Goal: Task Accomplishment & Management: Complete application form

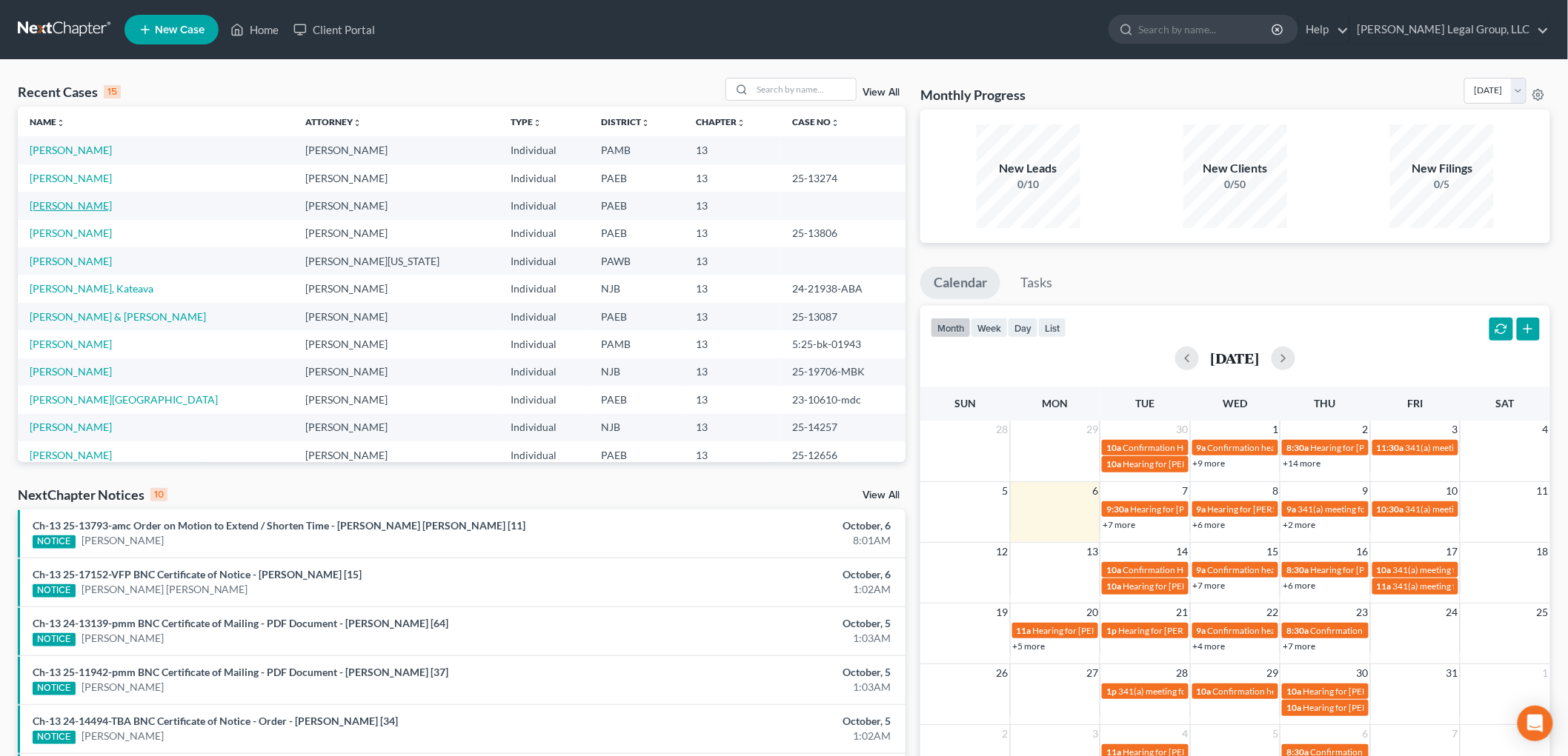
click at [100, 200] on link "[PERSON_NAME]" at bounding box center [70, 206] width 82 height 13
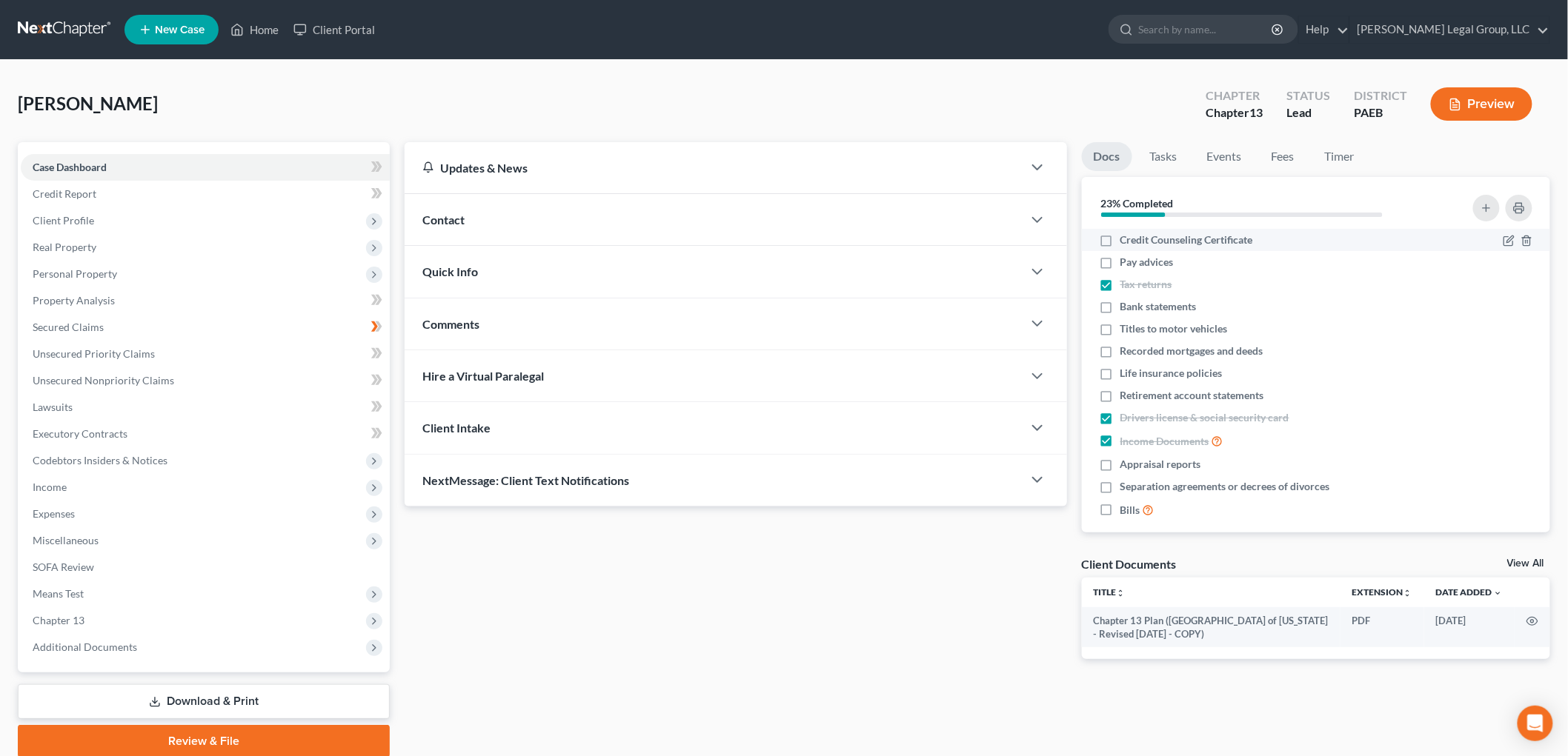
click at [1121, 243] on label "Credit Counseling Certificate" at bounding box center [1187, 240] width 133 height 15
click at [1126, 242] on input "Credit Counseling Certificate" at bounding box center [1131, 237] width 10 height 9
checkbox input "true"
click at [86, 219] on span "Client Profile" at bounding box center [63, 220] width 62 height 13
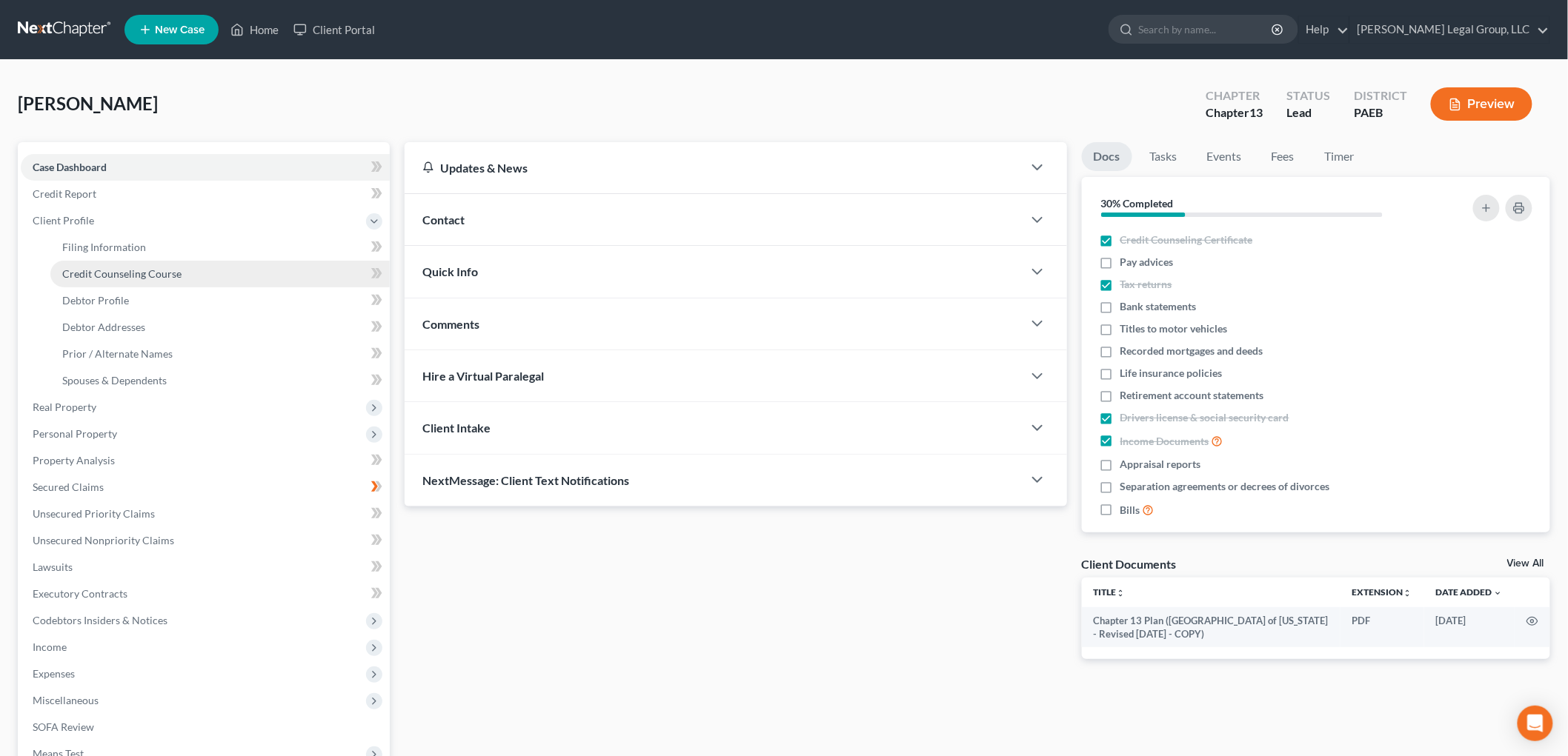
click at [179, 267] on link "Credit Counseling Course" at bounding box center [220, 274] width 340 height 27
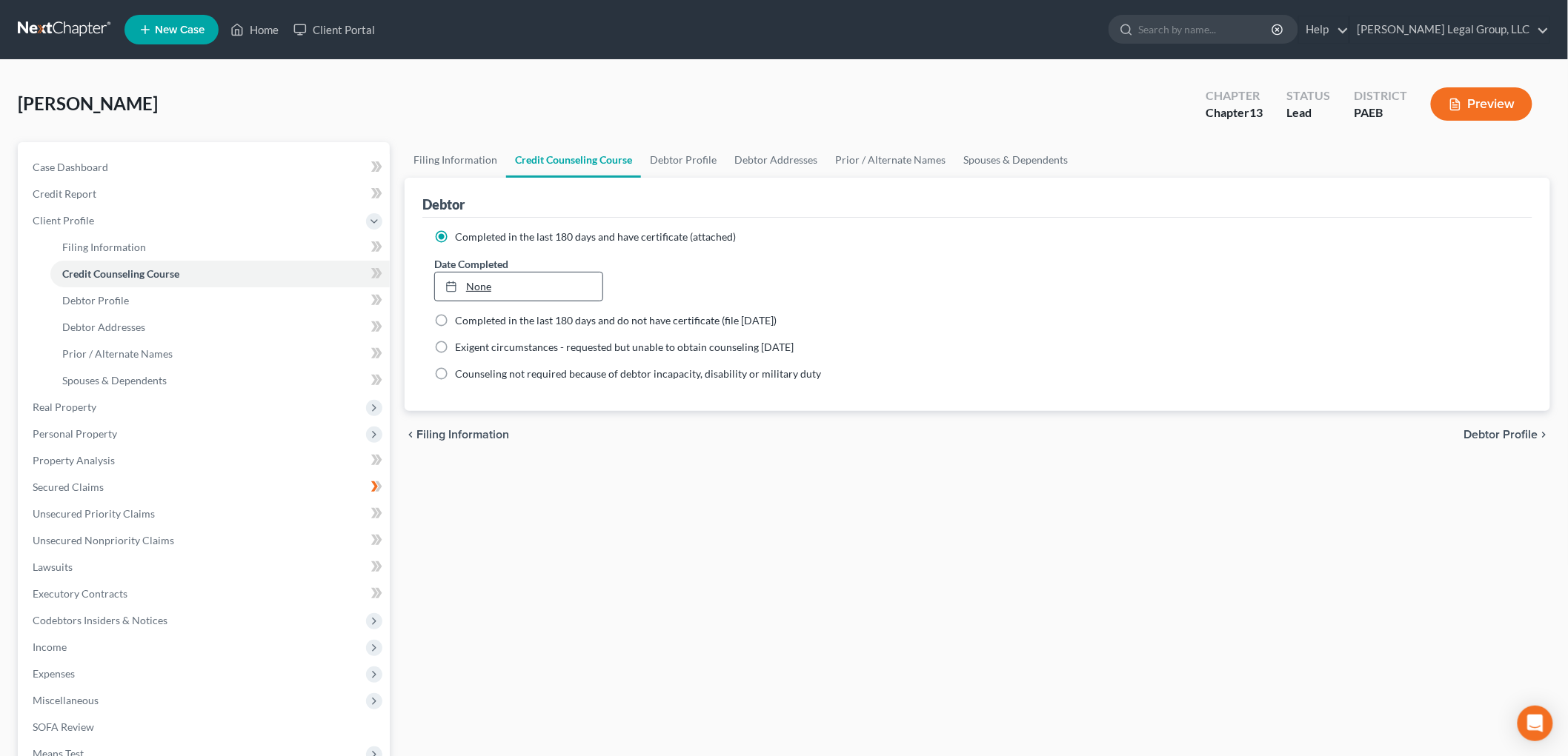
click at [501, 286] on link "None" at bounding box center [518, 287] width 167 height 28
type input "[DATE]"
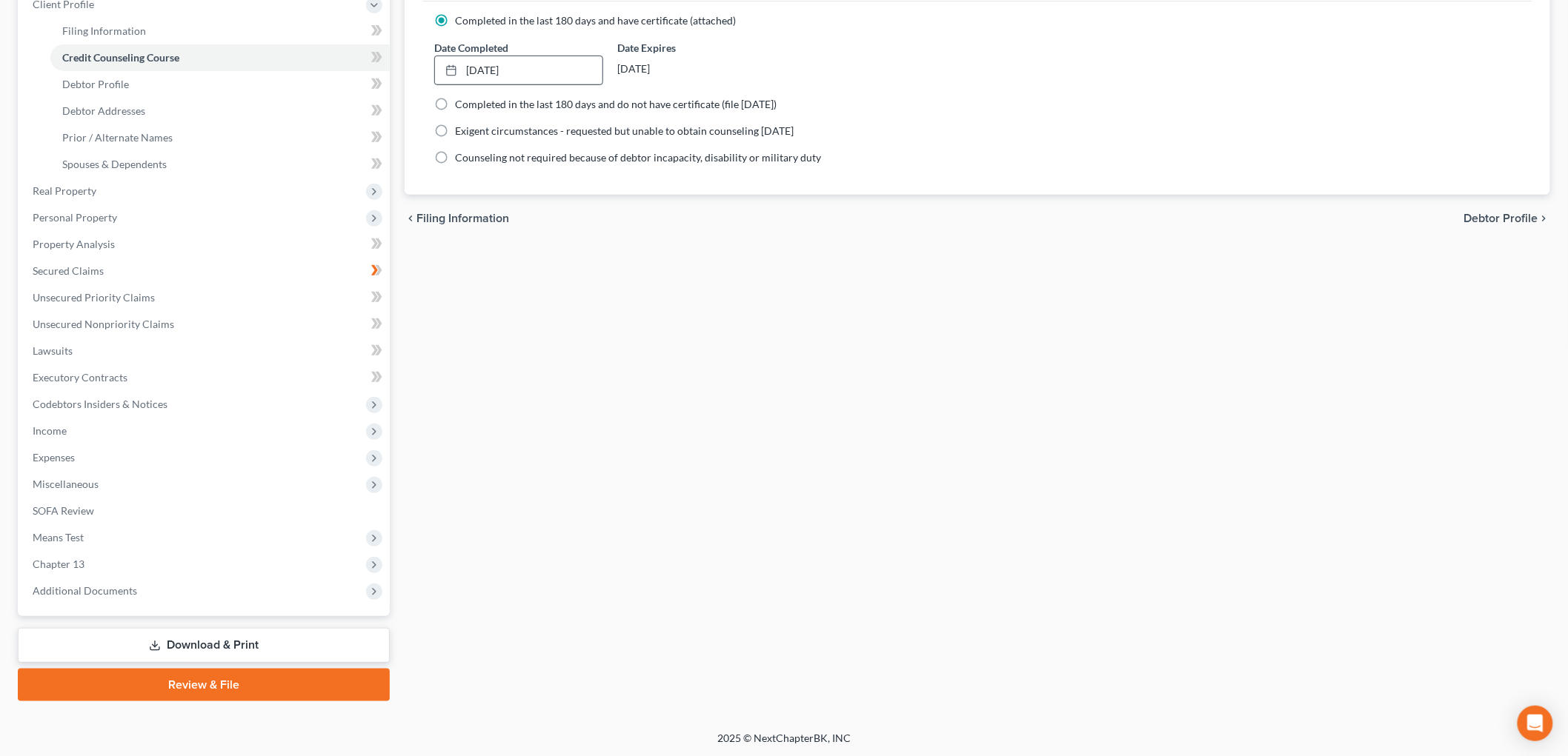
click at [149, 640] on icon at bounding box center [154, 646] width 12 height 12
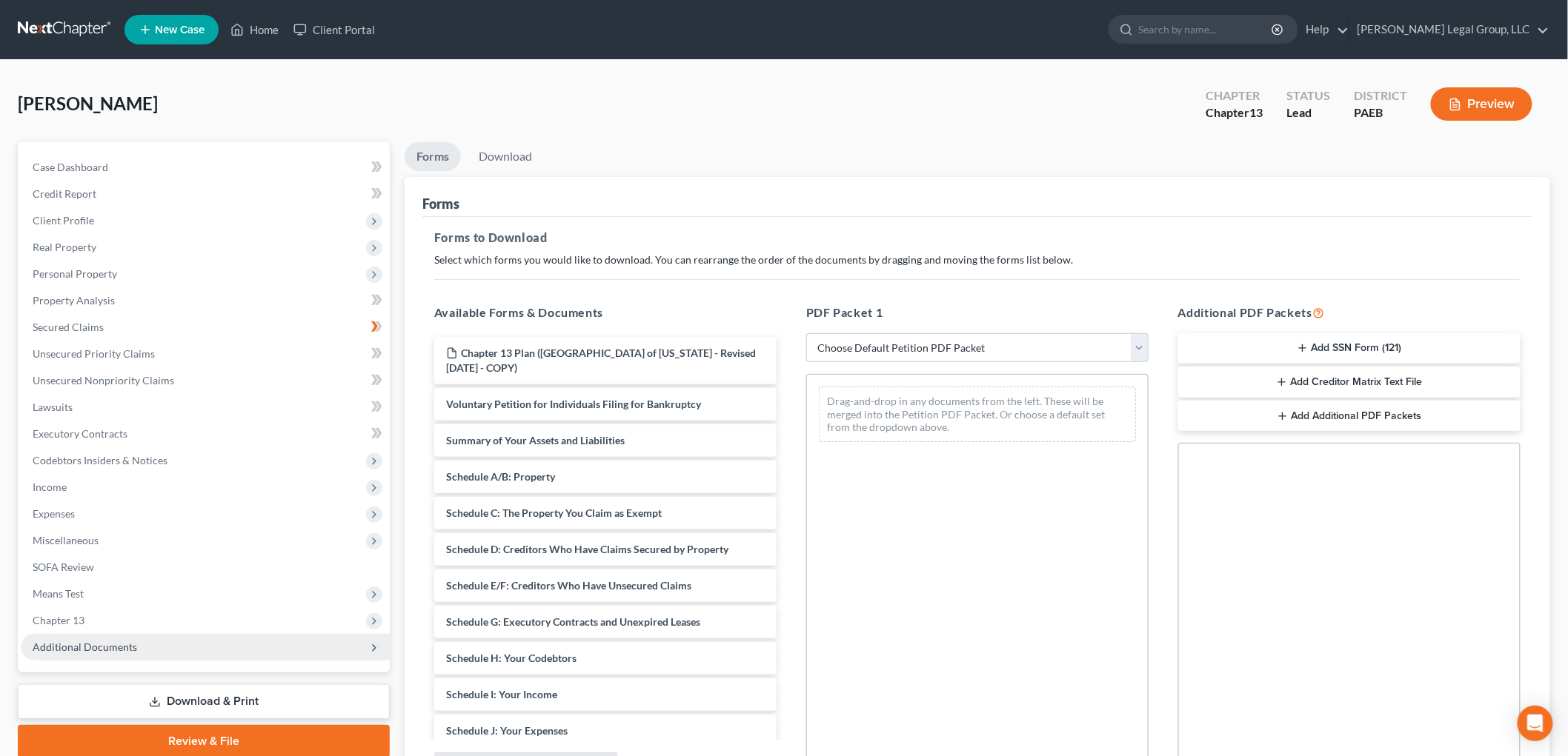
click at [85, 641] on span "Additional Documents" at bounding box center [85, 647] width 105 height 13
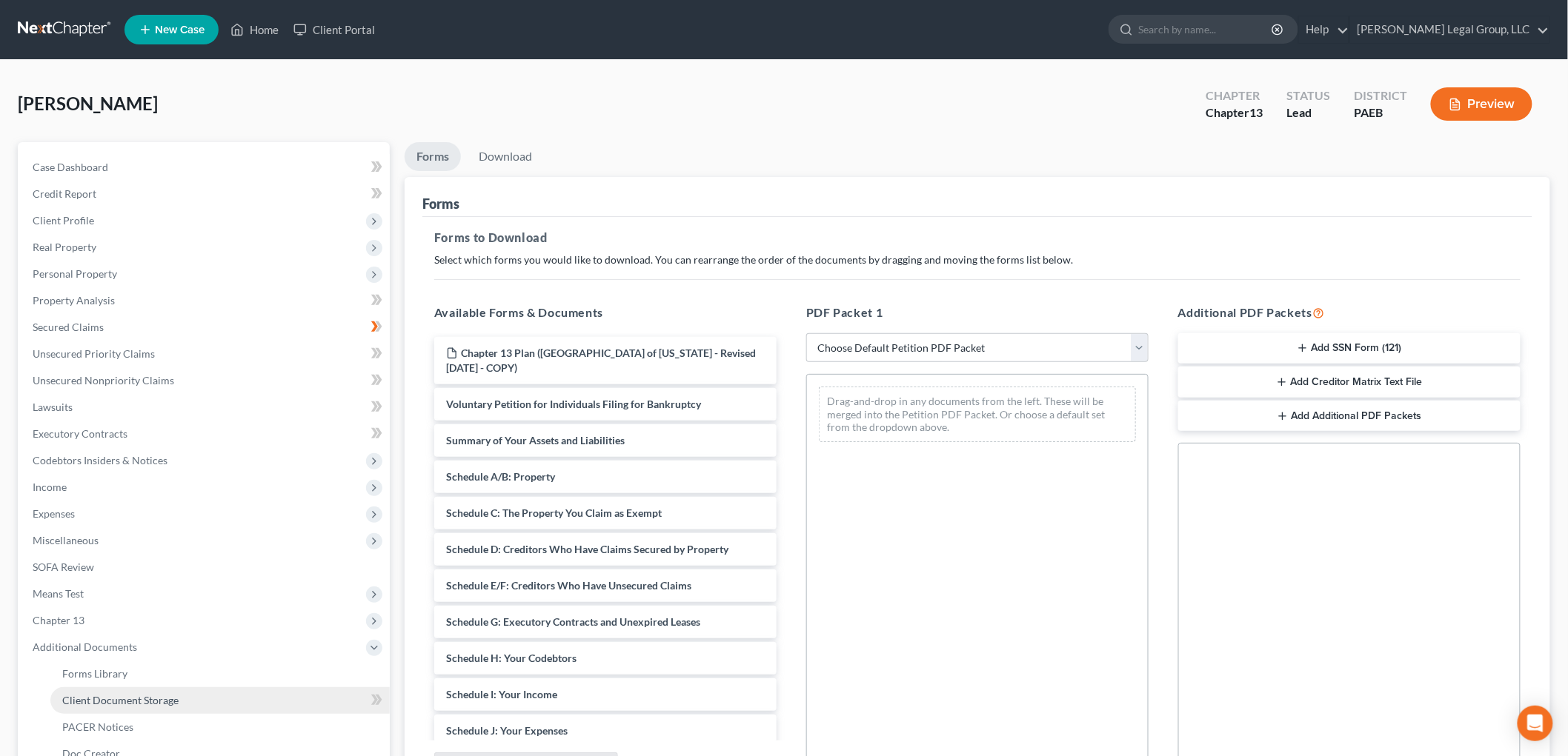
click at [158, 702] on span "Client Document Storage" at bounding box center [120, 701] width 116 height 13
select select "8"
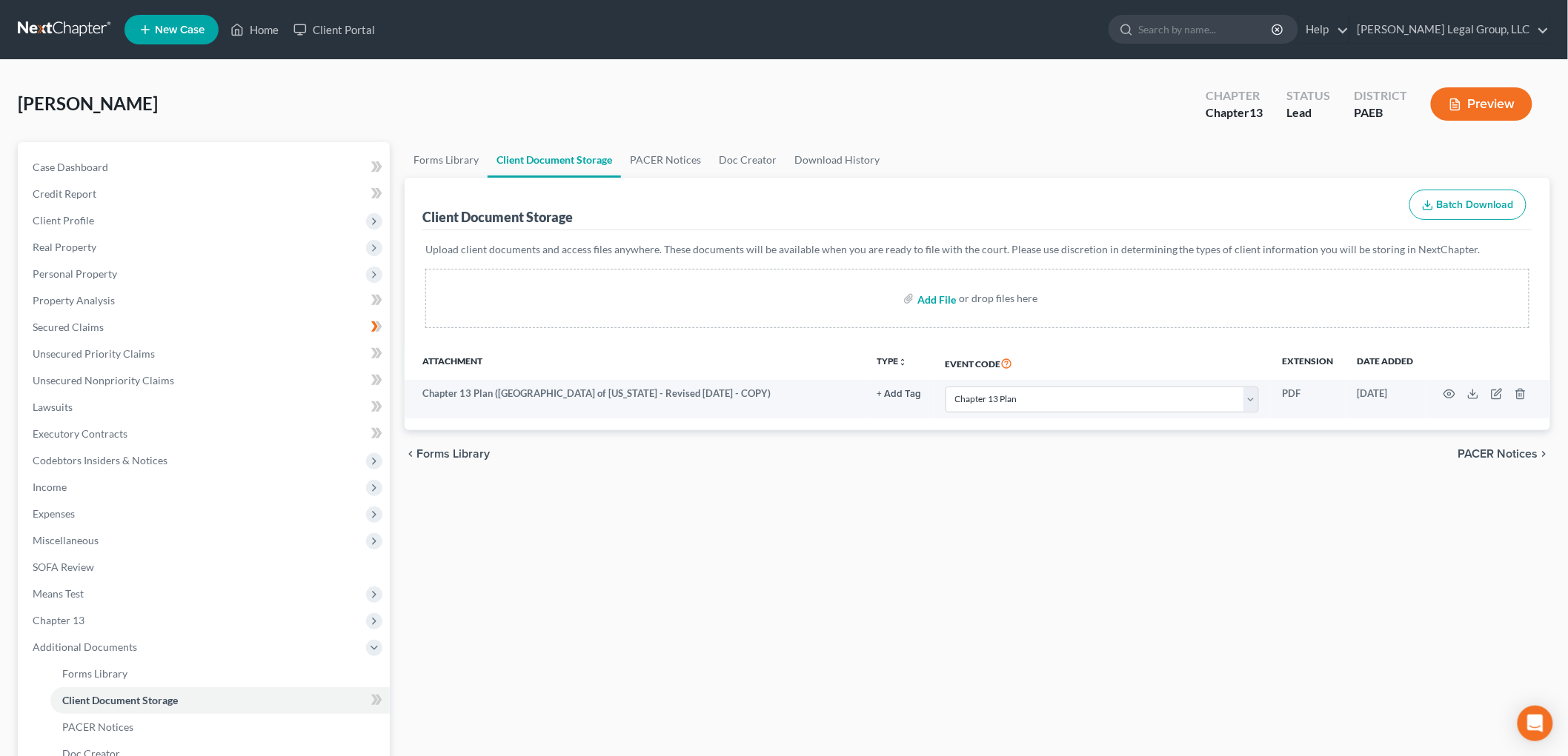
click at [931, 299] on input "file" at bounding box center [935, 298] width 36 height 27
type input "C:\fakepath\13858-PAE-CC-040163191.pdf"
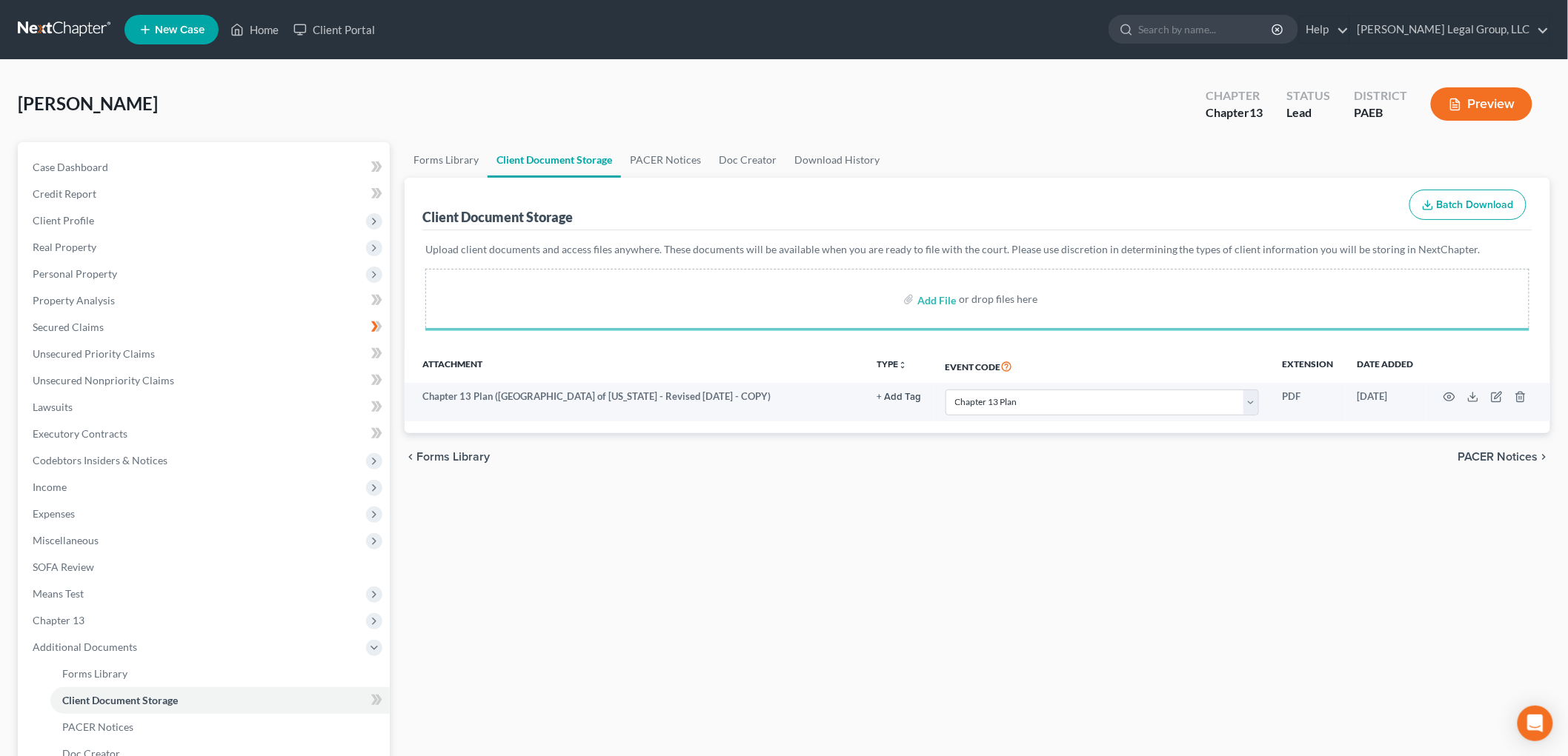
select select "8"
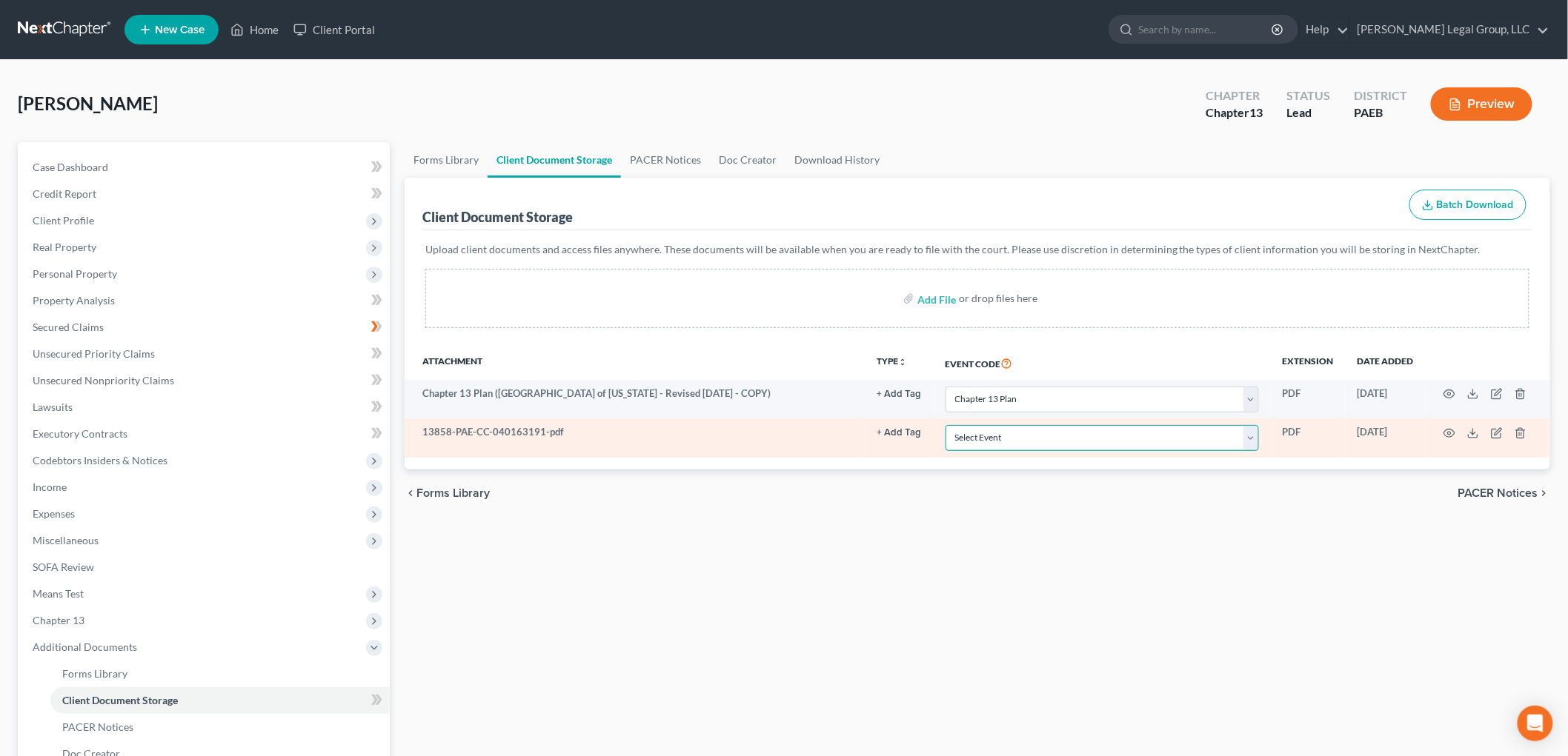
click at [1072, 442] on select "Select Event Amended Matrix List of Creditors (Fee) Application to Have the Cha…" at bounding box center [1102, 438] width 314 height 26
select select "2"
click at [946, 425] on select "Select Event Amended Matrix List of Creditors (Fee) Application to Have the Cha…" at bounding box center [1102, 438] width 314 height 26
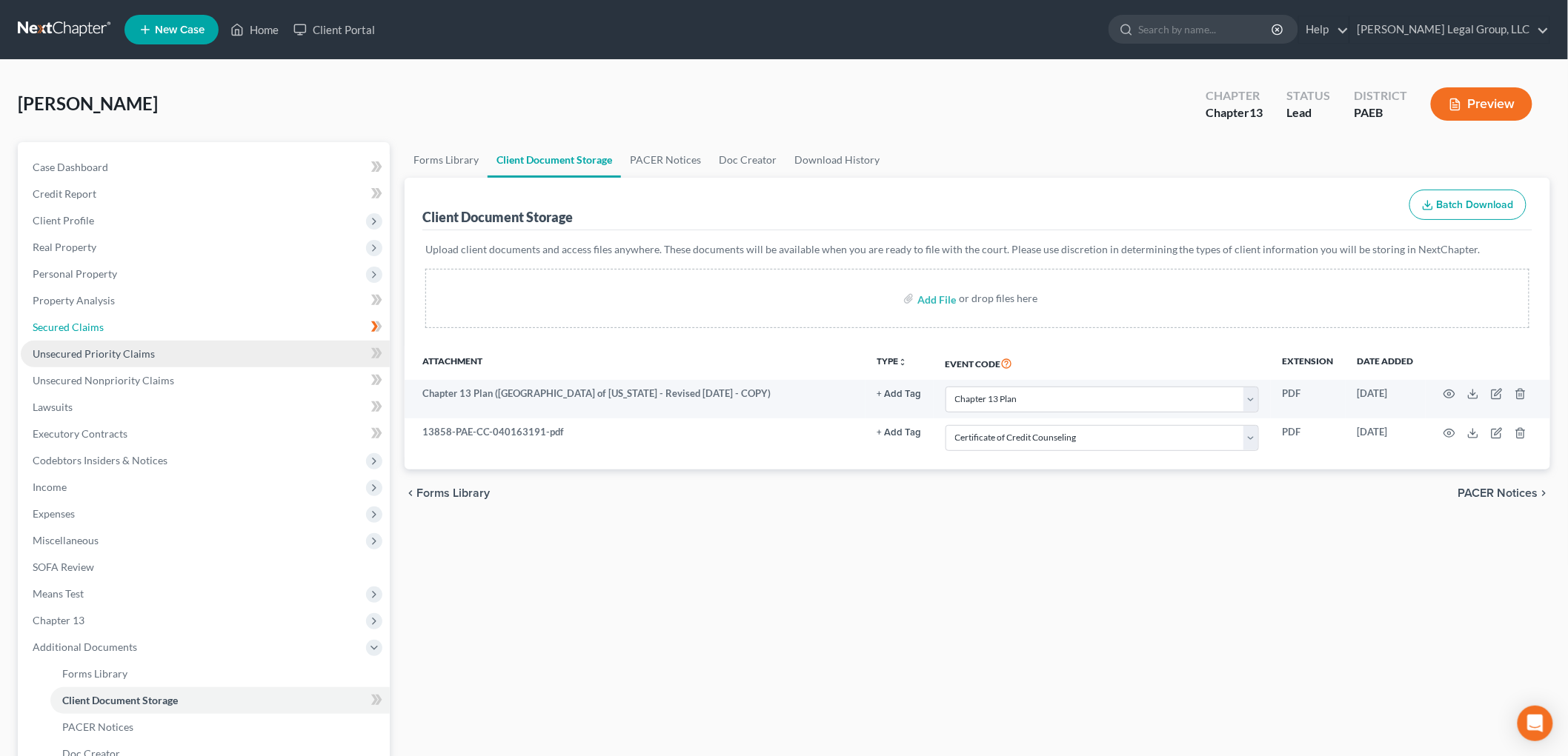
drag, startPoint x: 68, startPoint y: 329, endPoint x: 101, endPoint y: 340, distance: 34.8
click at [68, 329] on span "Secured Claims" at bounding box center [68, 327] width 71 height 13
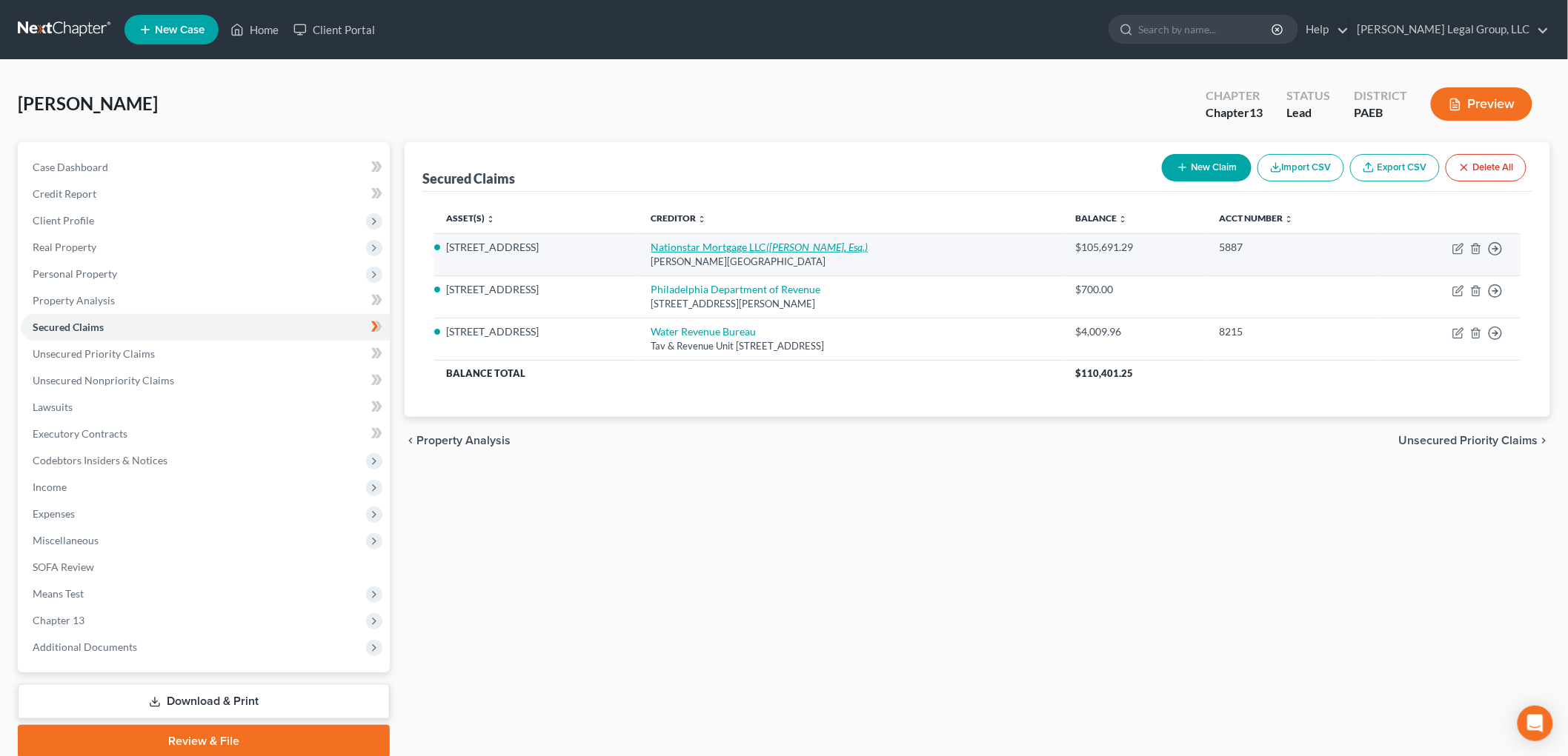
click at [711, 248] on link "Nationstar Mortgage LLC ([PERSON_NAME], Esq.)" at bounding box center [760, 247] width 217 height 13
select select "45"
select select "0"
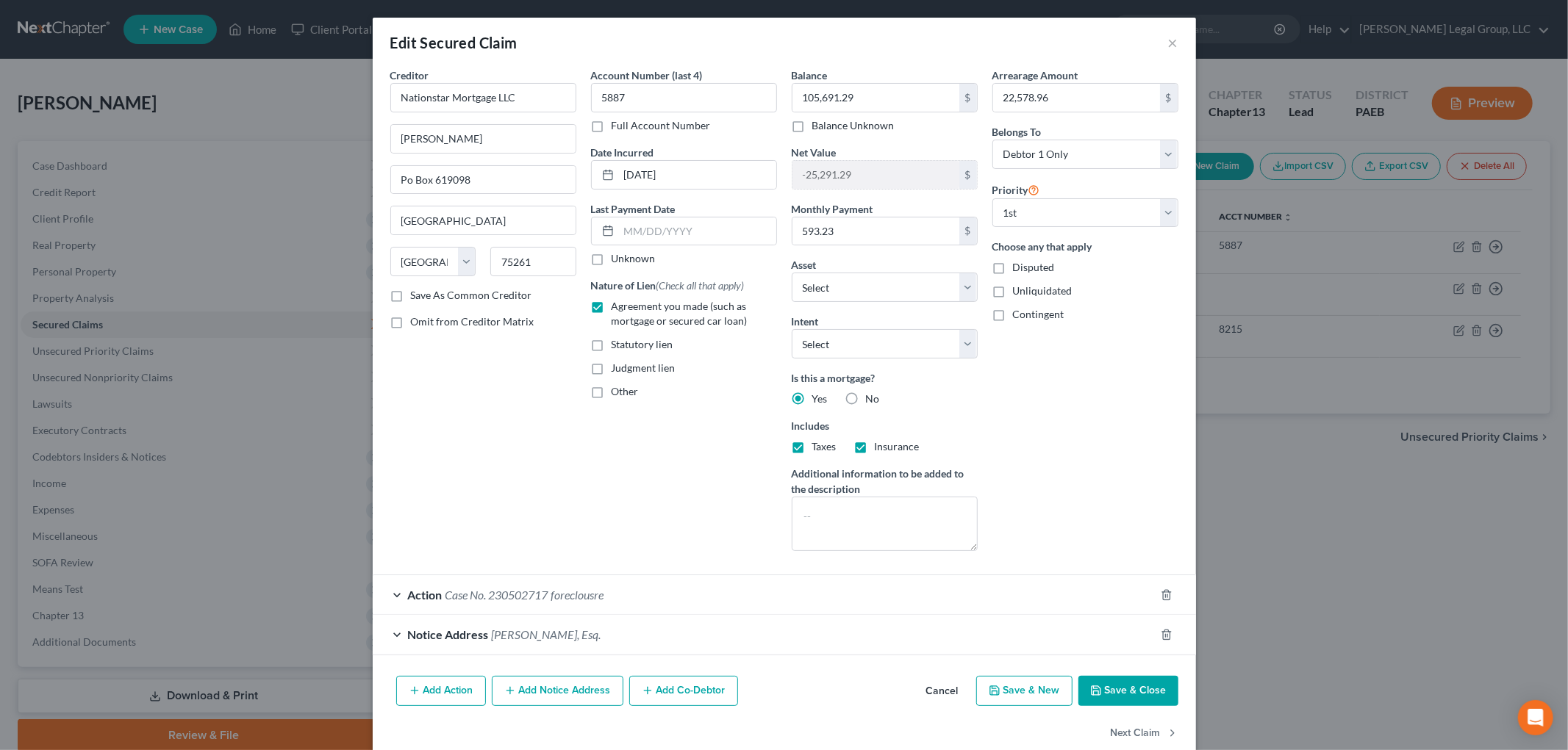
scroll to position [28, 0]
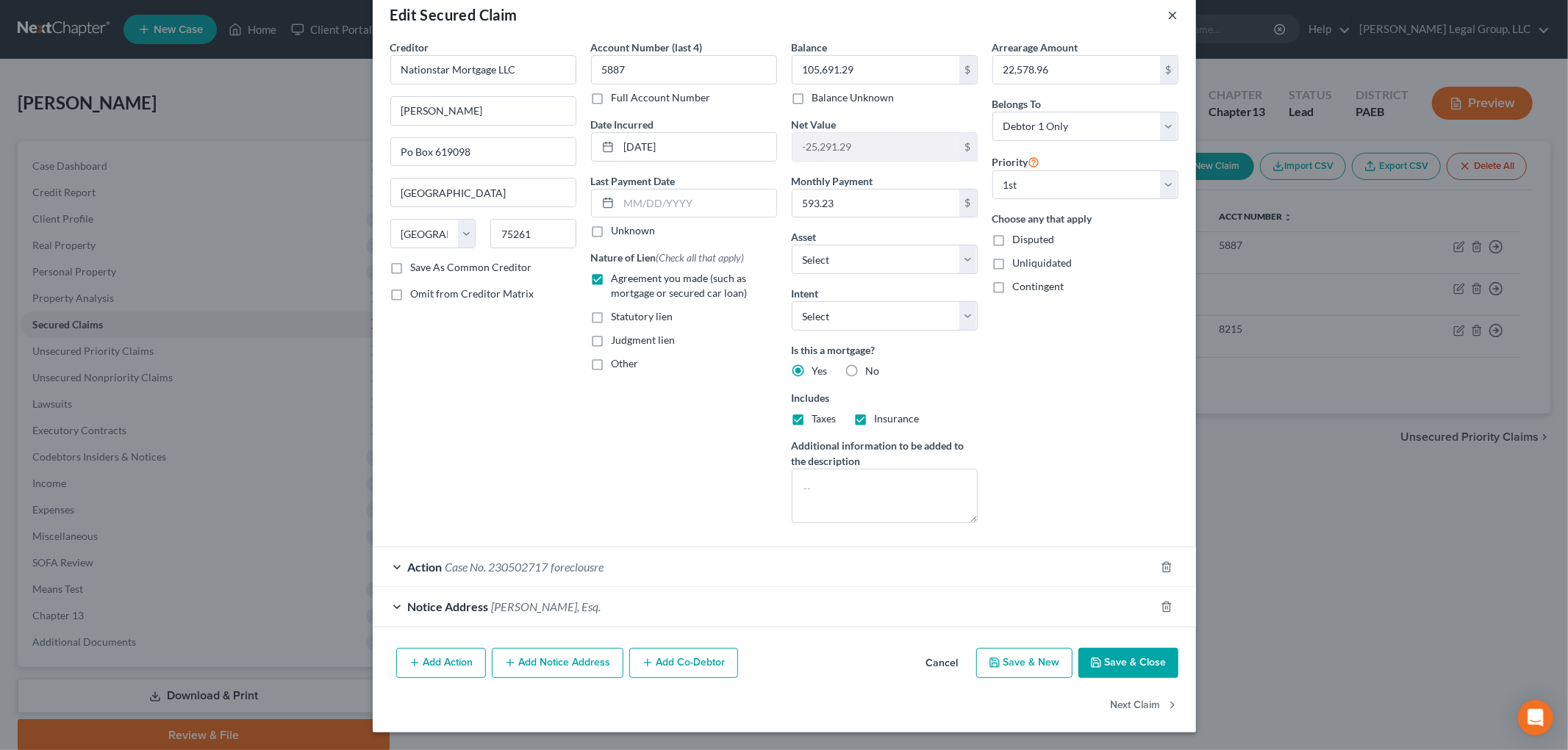
click at [1168, 9] on button "×" at bounding box center [1173, 14] width 10 height 17
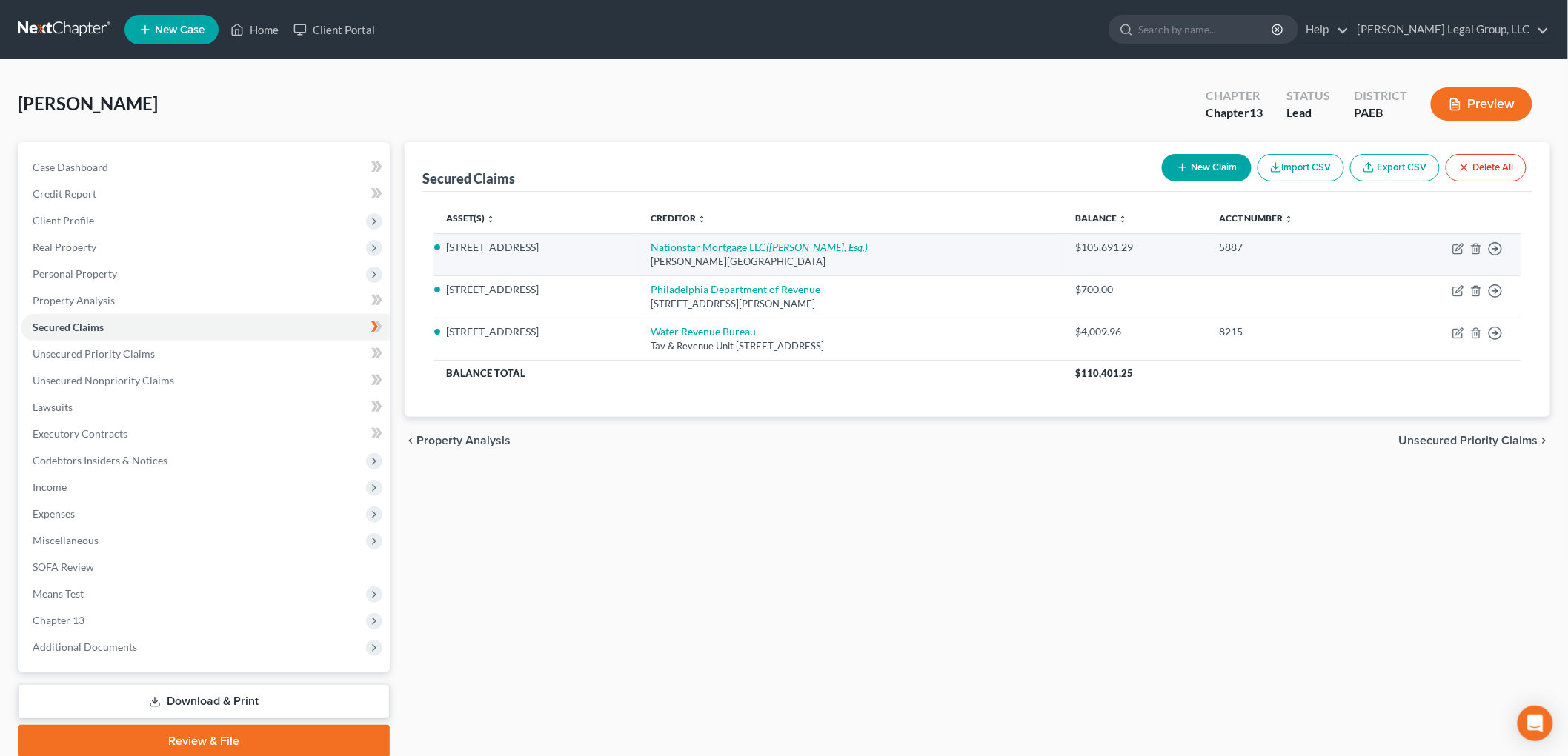
click at [767, 247] on icon "([PERSON_NAME], Esq.)" at bounding box center [818, 247] width 101 height 13
select select "45"
select select "2"
select select "0"
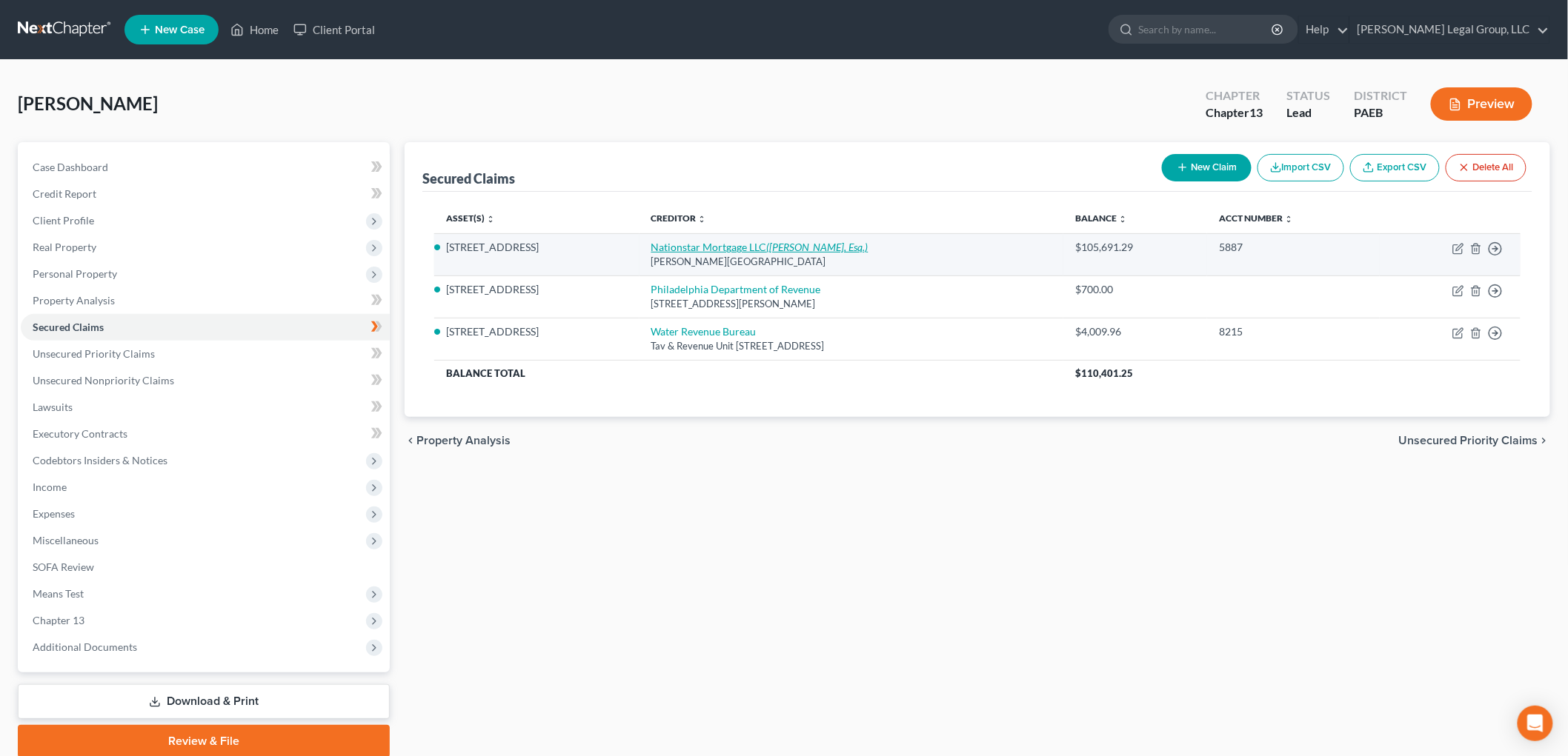
select select "2"
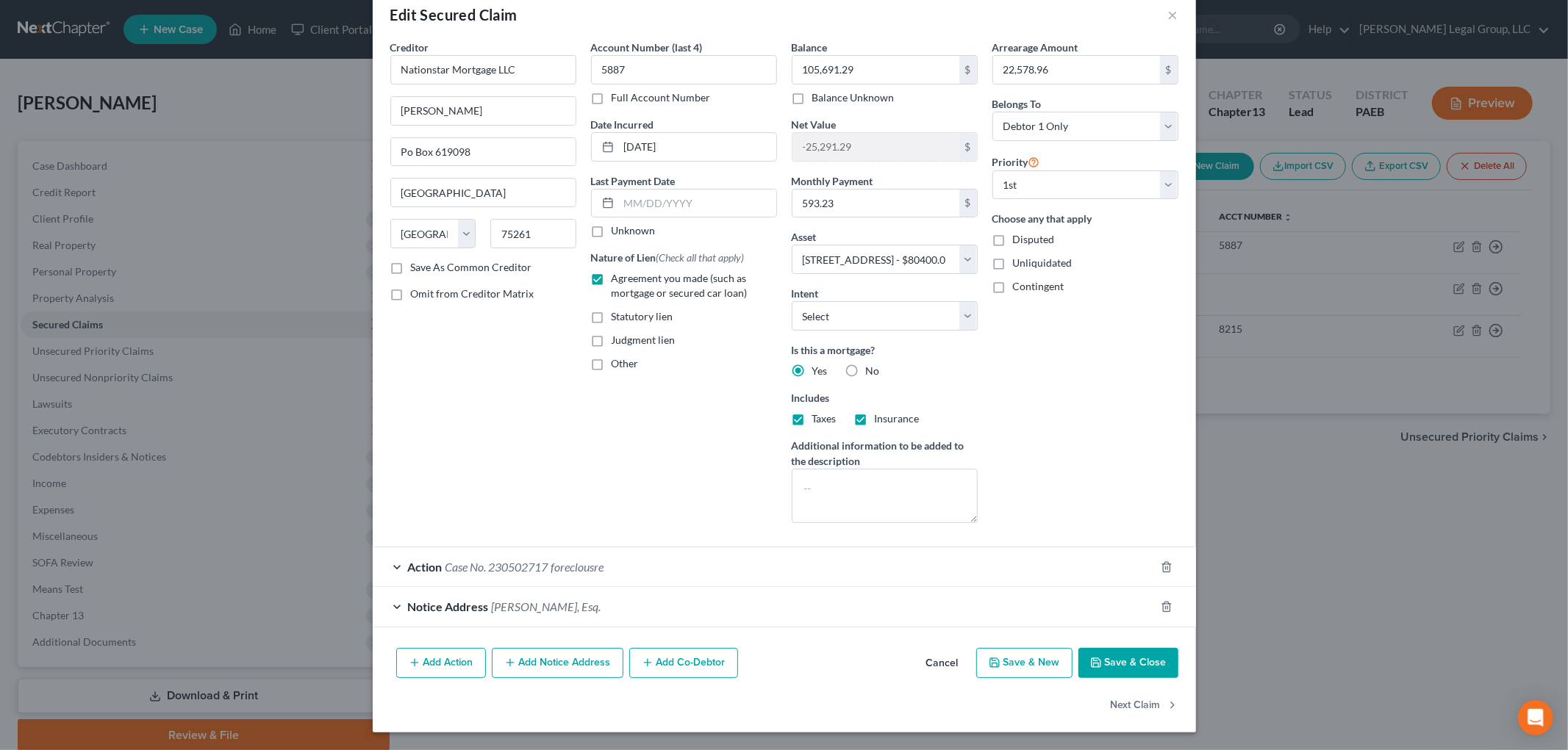
click at [551, 562] on span "foreclousre" at bounding box center [577, 567] width 53 height 14
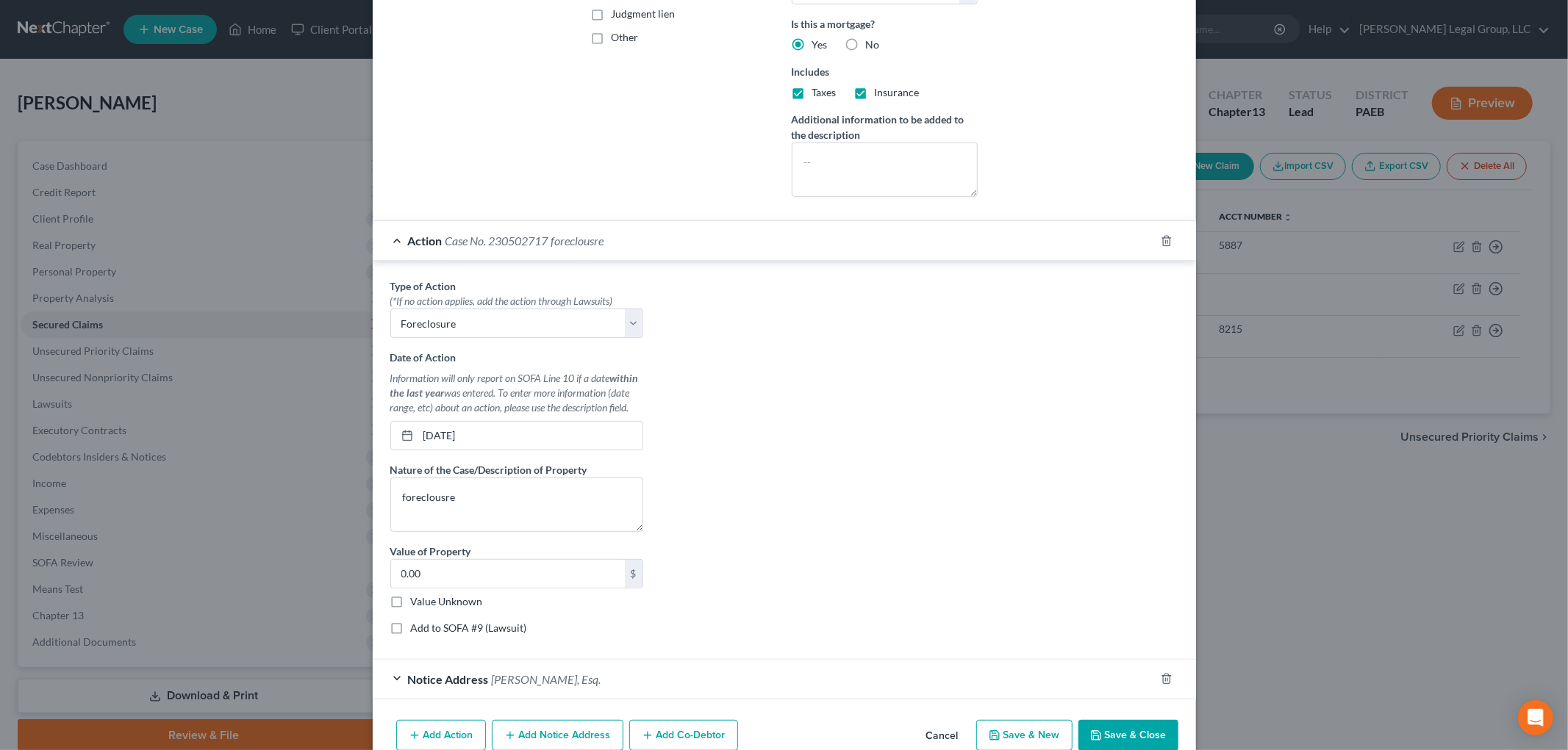
scroll to position [355, 0]
click at [411, 621] on label "Add to SOFA #9 (Lawsuit)" at bounding box center [469, 627] width 116 height 15
click at [417, 621] on input "Add to SOFA #9 (Lawsuit)" at bounding box center [422, 625] width 9 height 9
checkbox input "true"
select select "0"
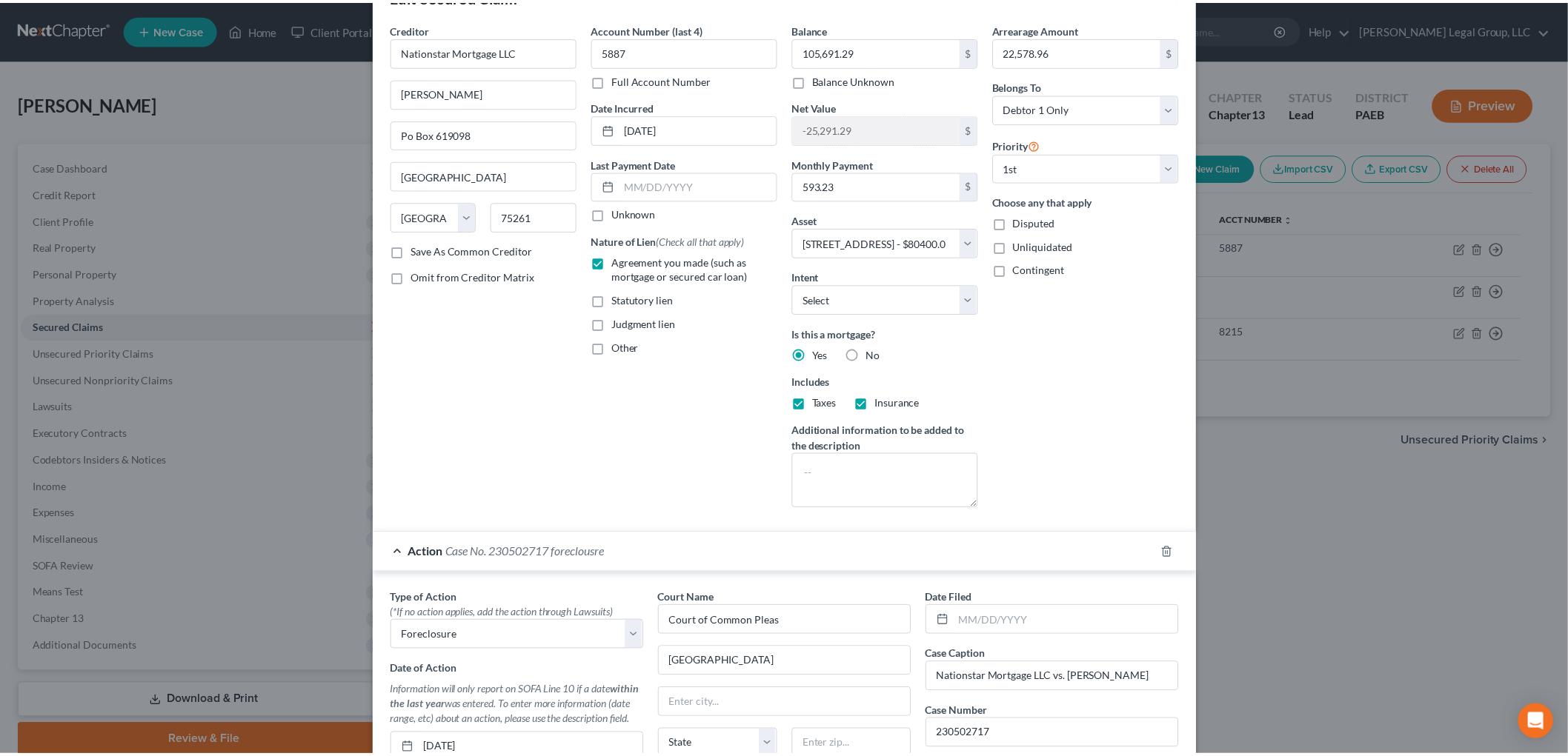
scroll to position [0, 0]
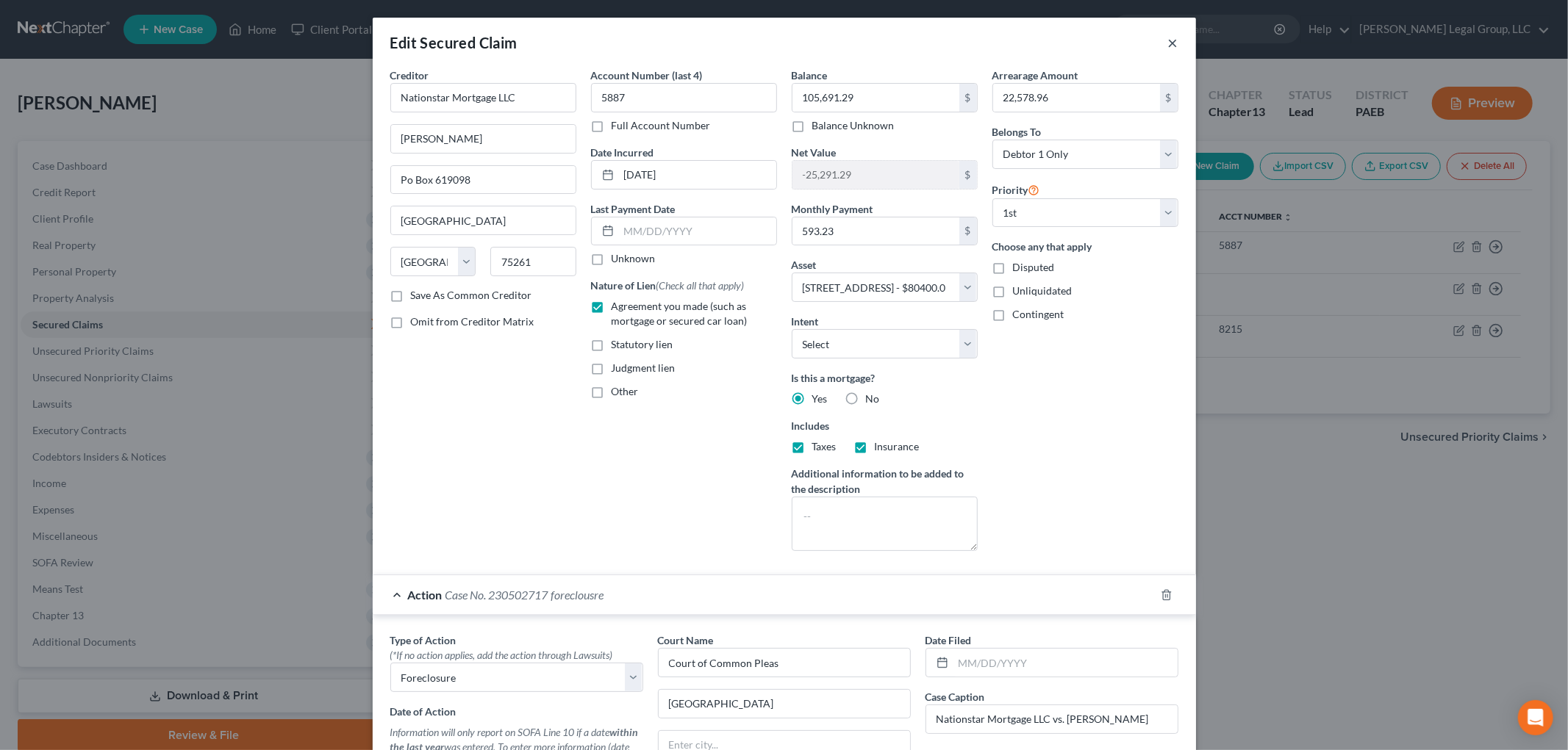
click at [1168, 40] on button "×" at bounding box center [1173, 42] width 10 height 17
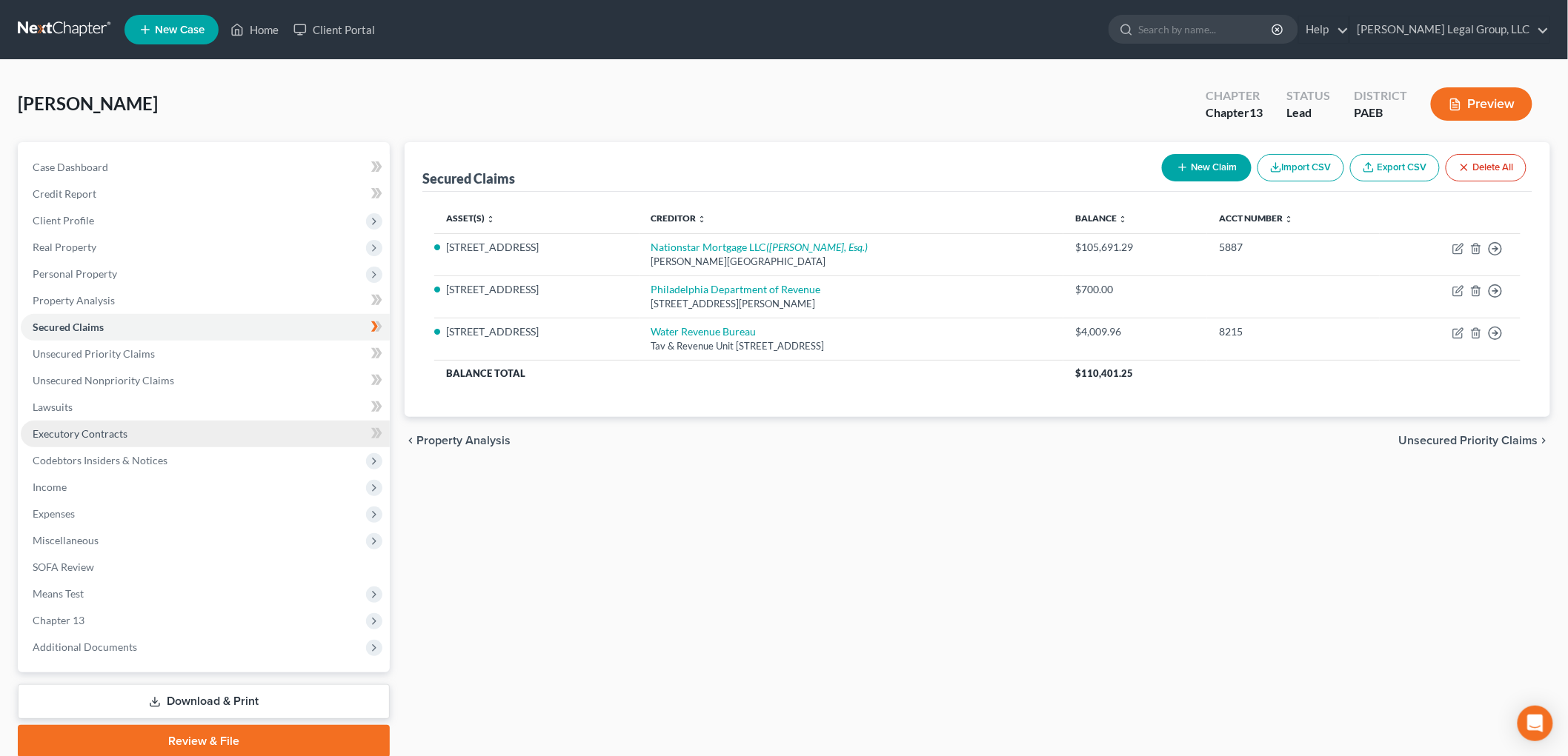
scroll to position [55, 0]
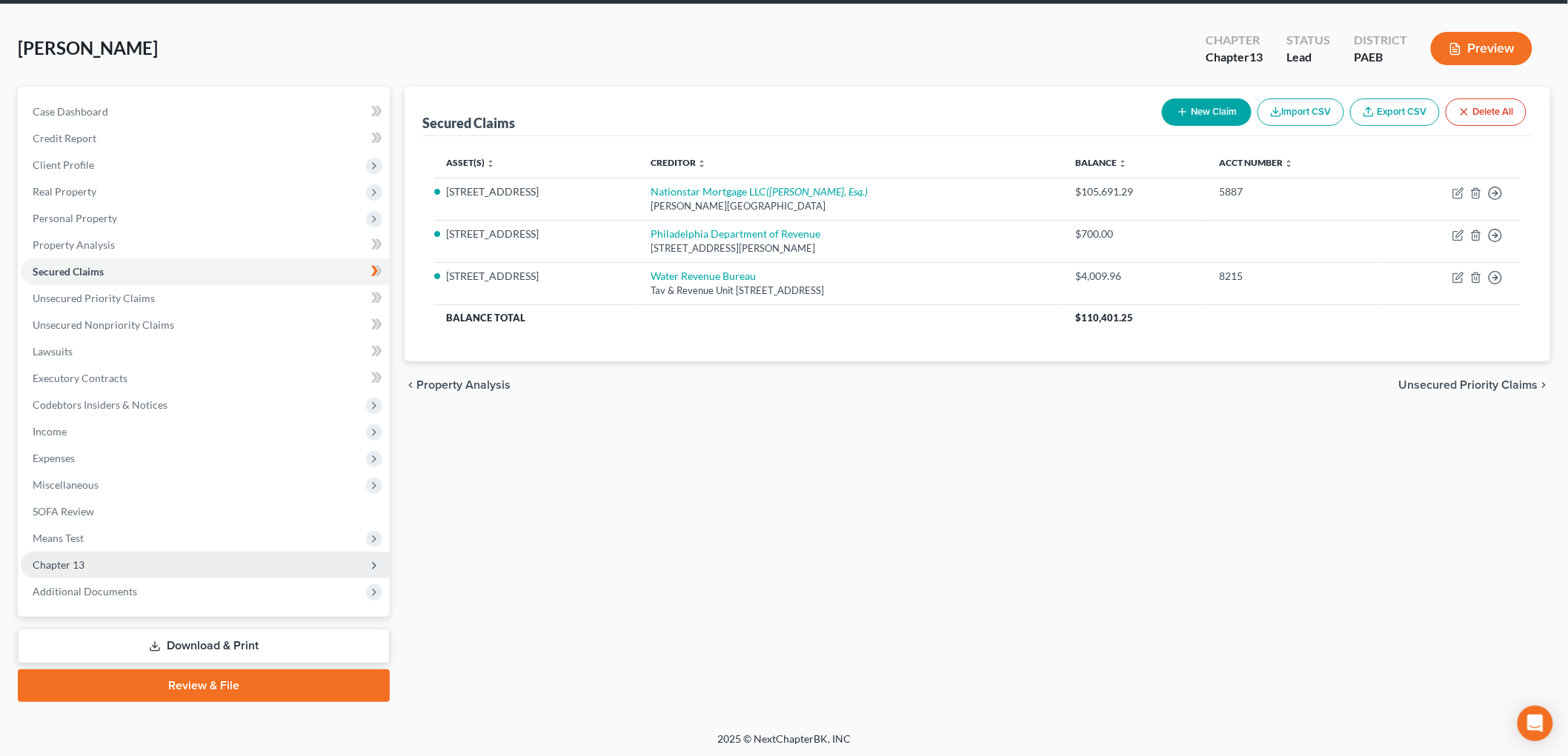
click at [127, 566] on span "Chapter 13" at bounding box center [205, 565] width 369 height 27
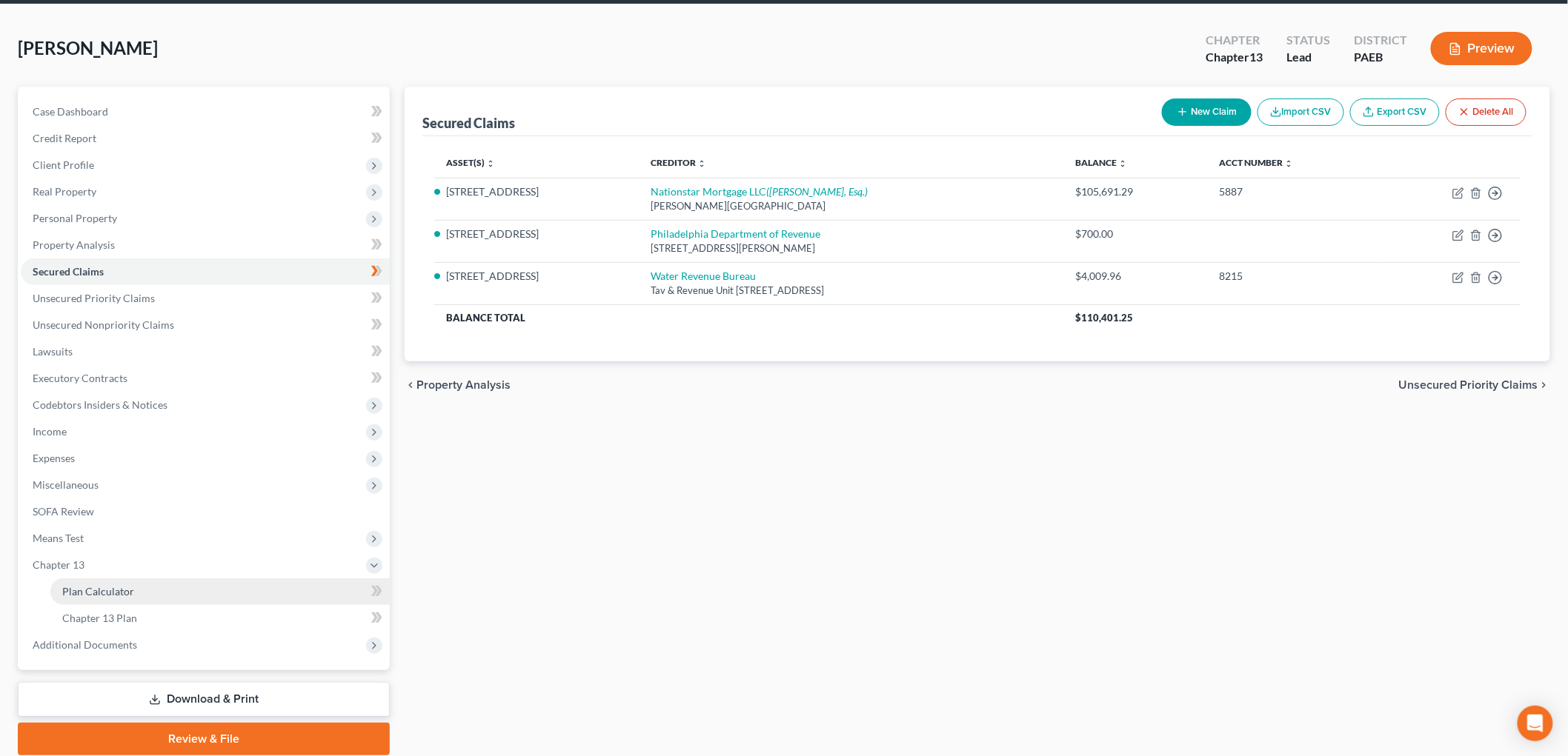
click at [143, 581] on link "Plan Calculator" at bounding box center [220, 592] width 340 height 27
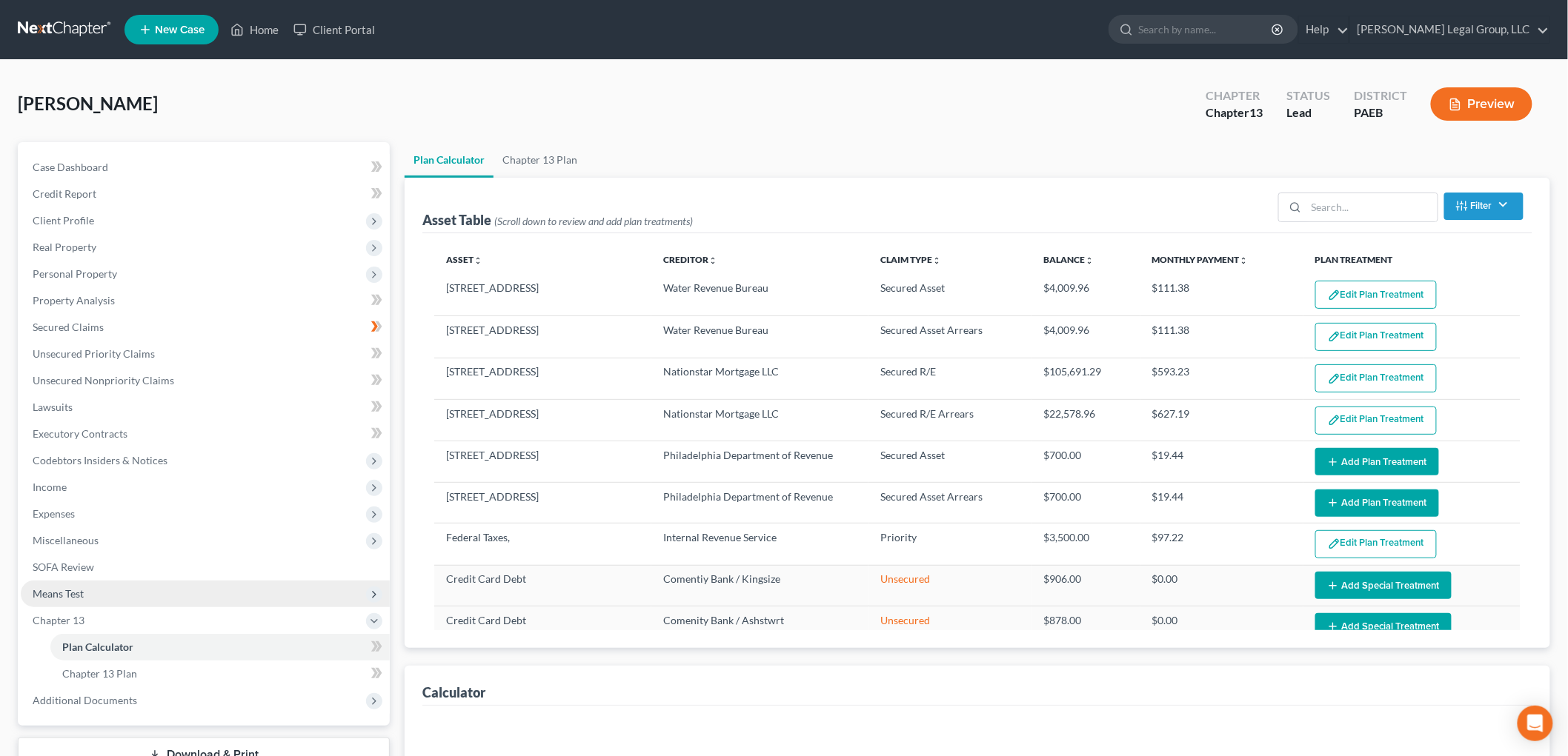
select select "35"
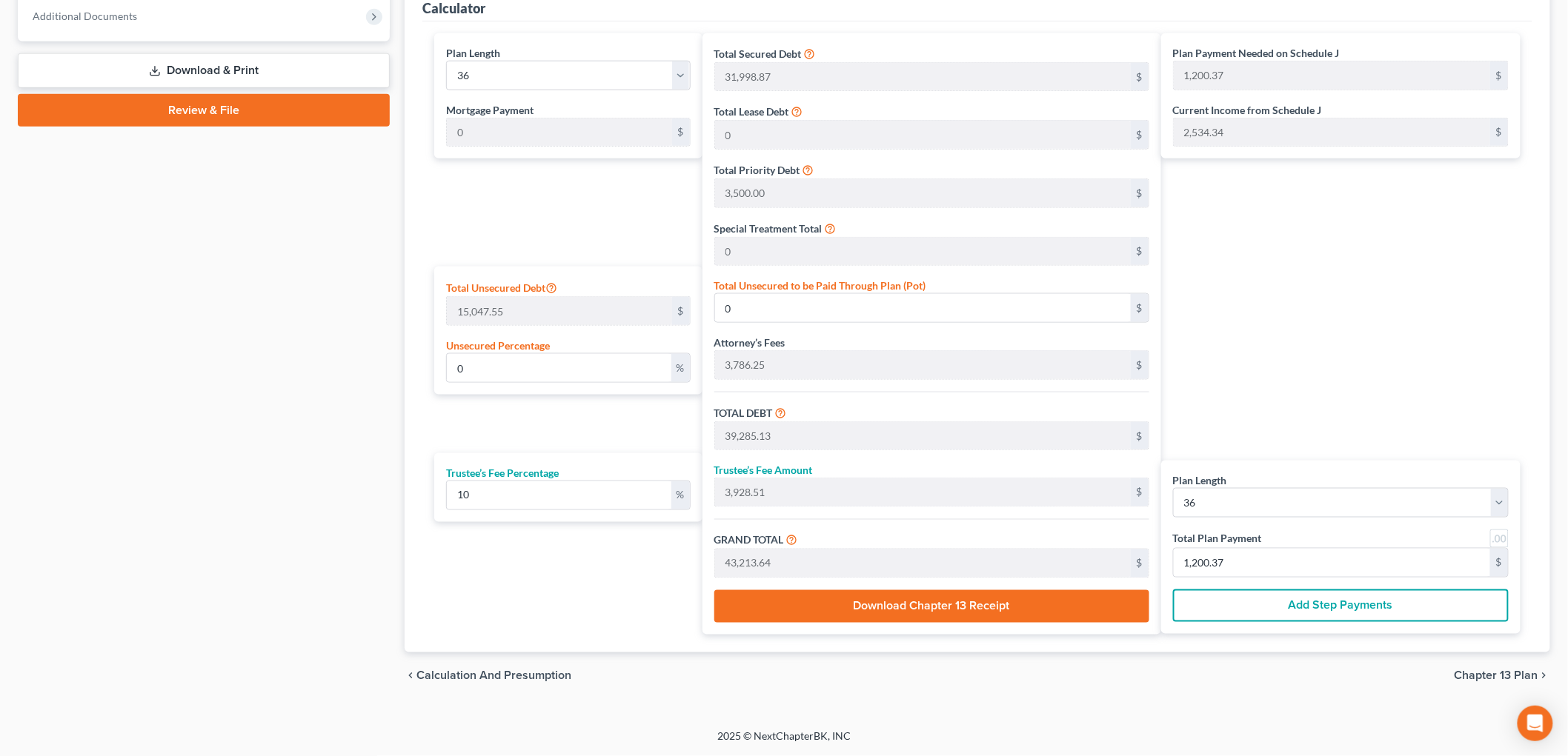
scroll to position [686, 0]
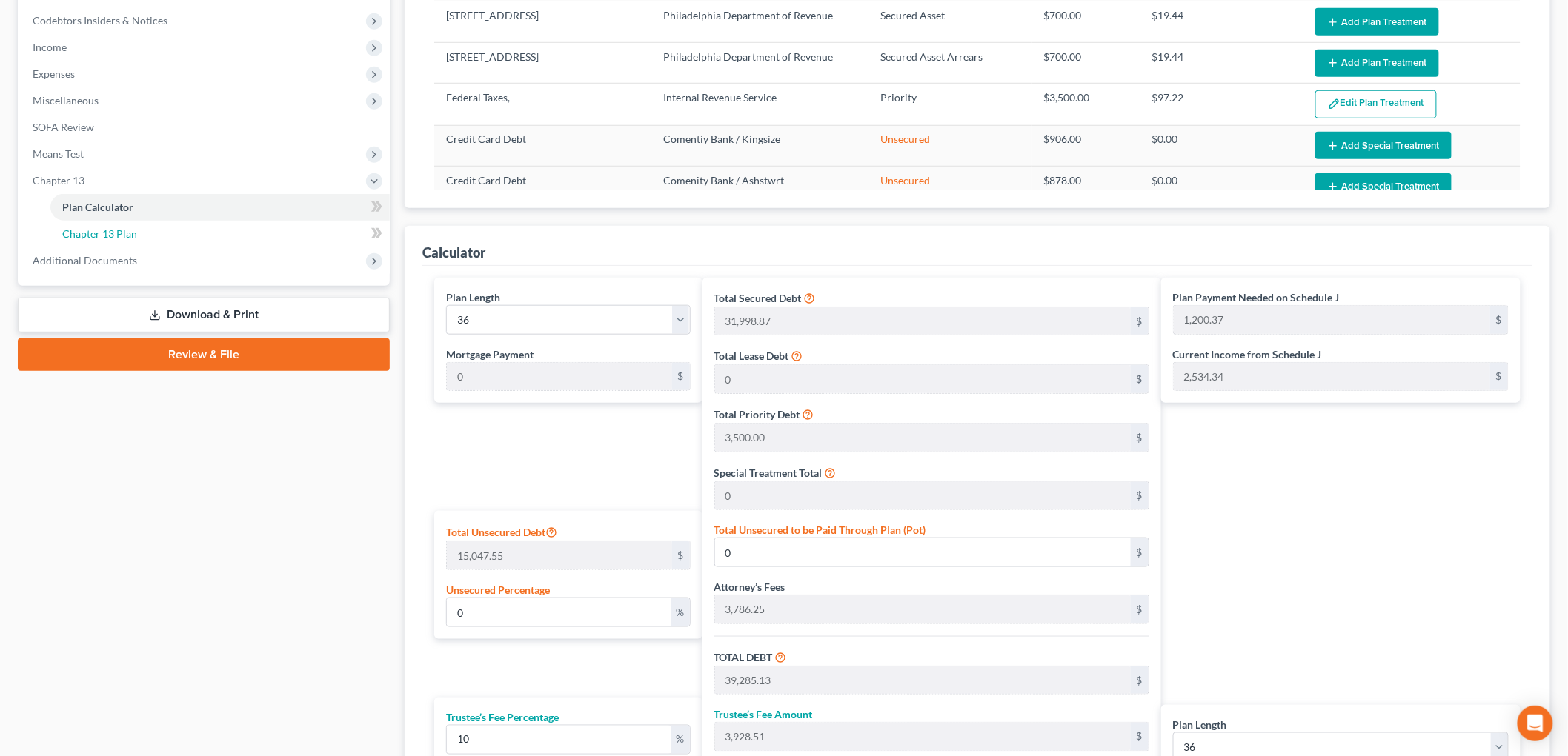
drag, startPoint x: 212, startPoint y: 227, endPoint x: 299, endPoint y: 256, distance: 91.7
click at [214, 230] on link "Chapter 13 Plan" at bounding box center [220, 234] width 340 height 27
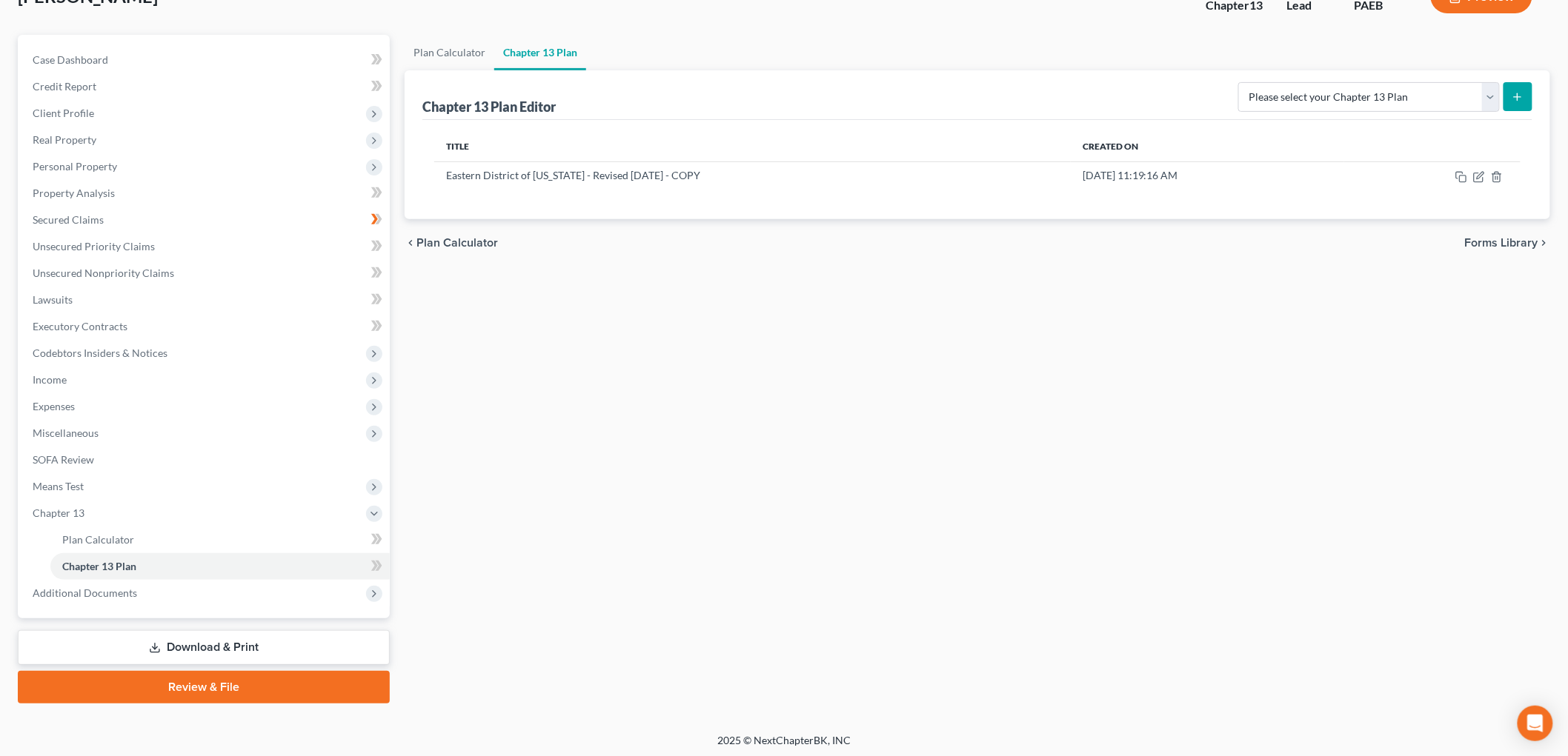
scroll to position [109, 0]
click at [268, 643] on link "Download & Print" at bounding box center [204, 646] width 372 height 35
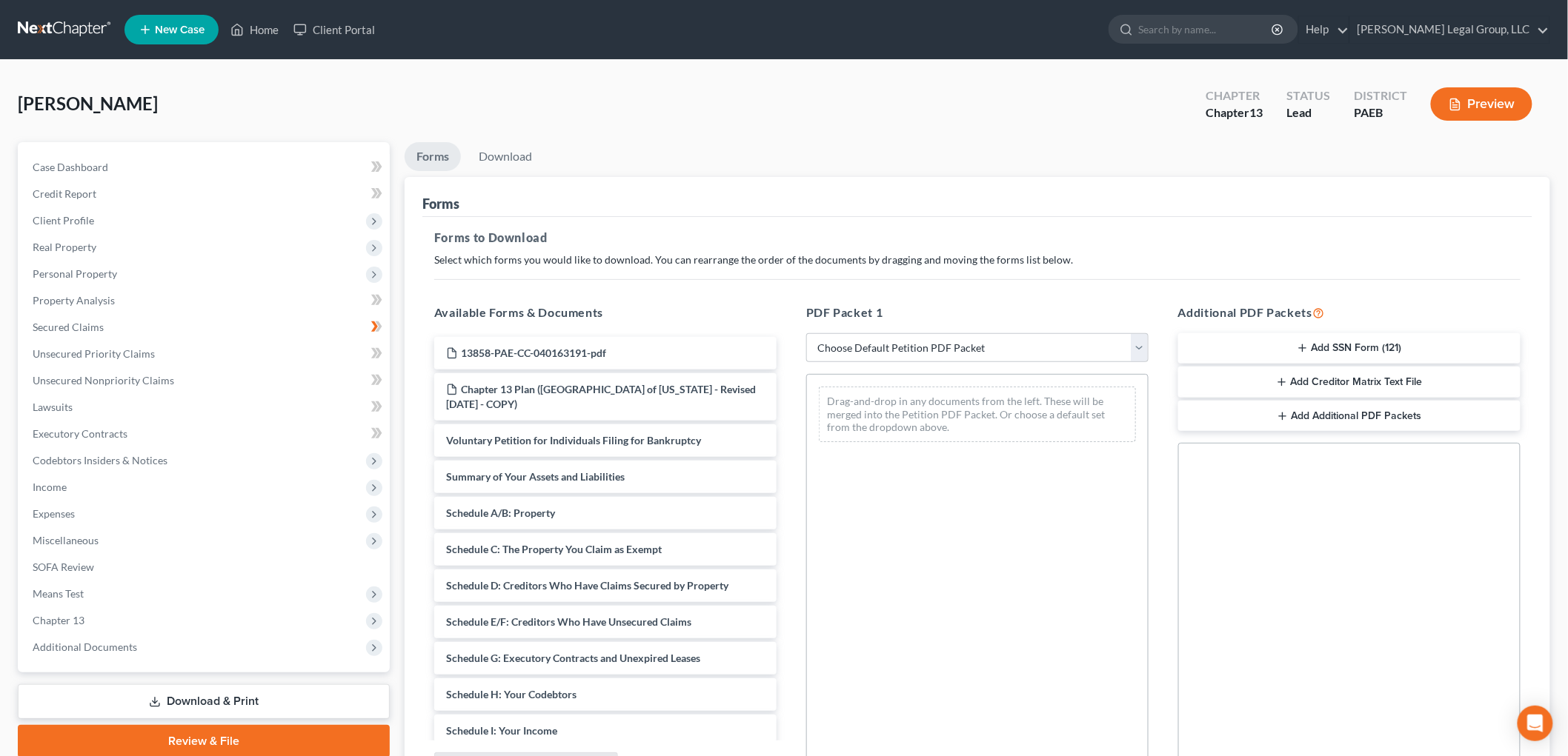
click at [1379, 334] on button "Add SSN Form (121)" at bounding box center [1349, 348] width 342 height 31
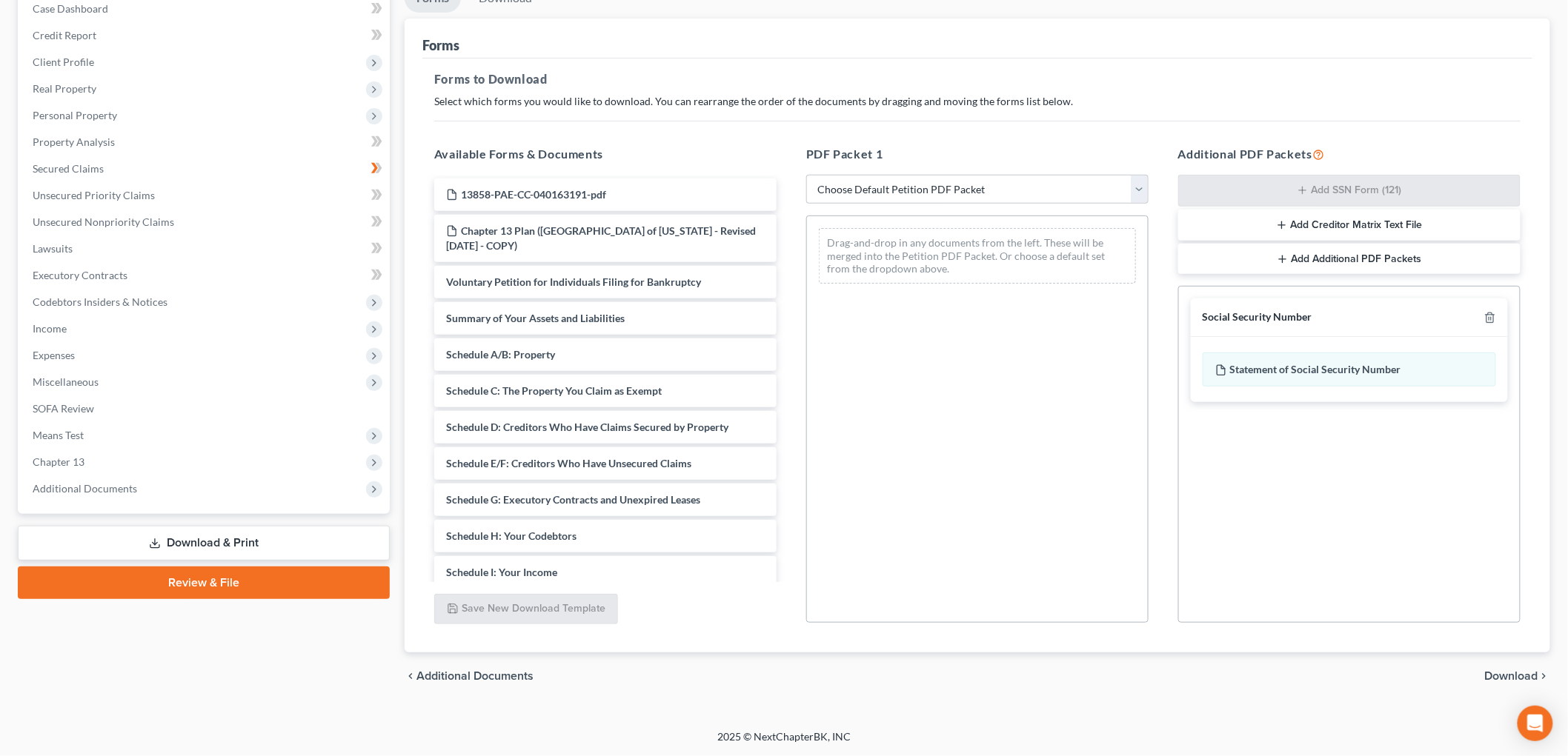
click at [1492, 675] on span "Download" at bounding box center [1511, 676] width 53 height 12
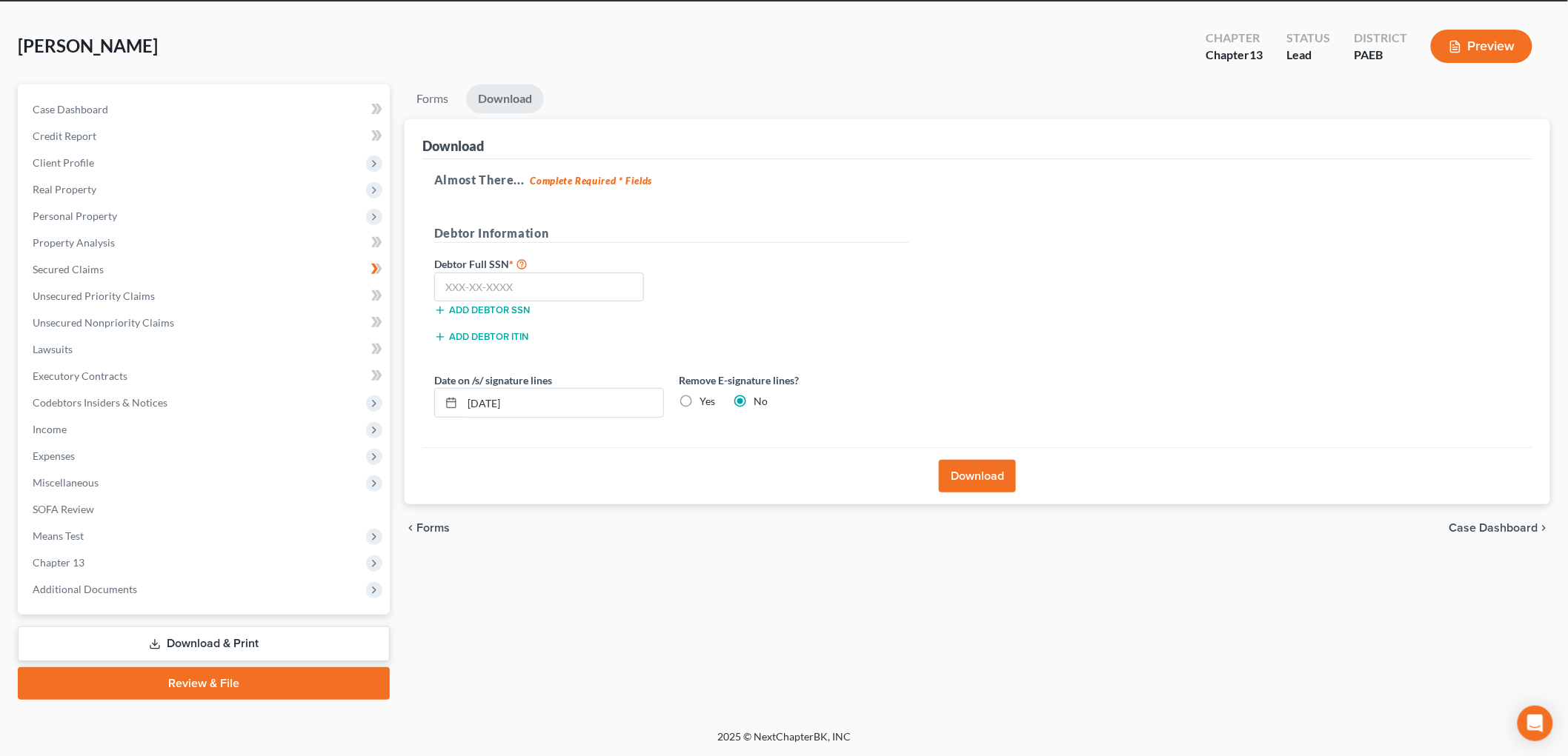
scroll to position [55, 0]
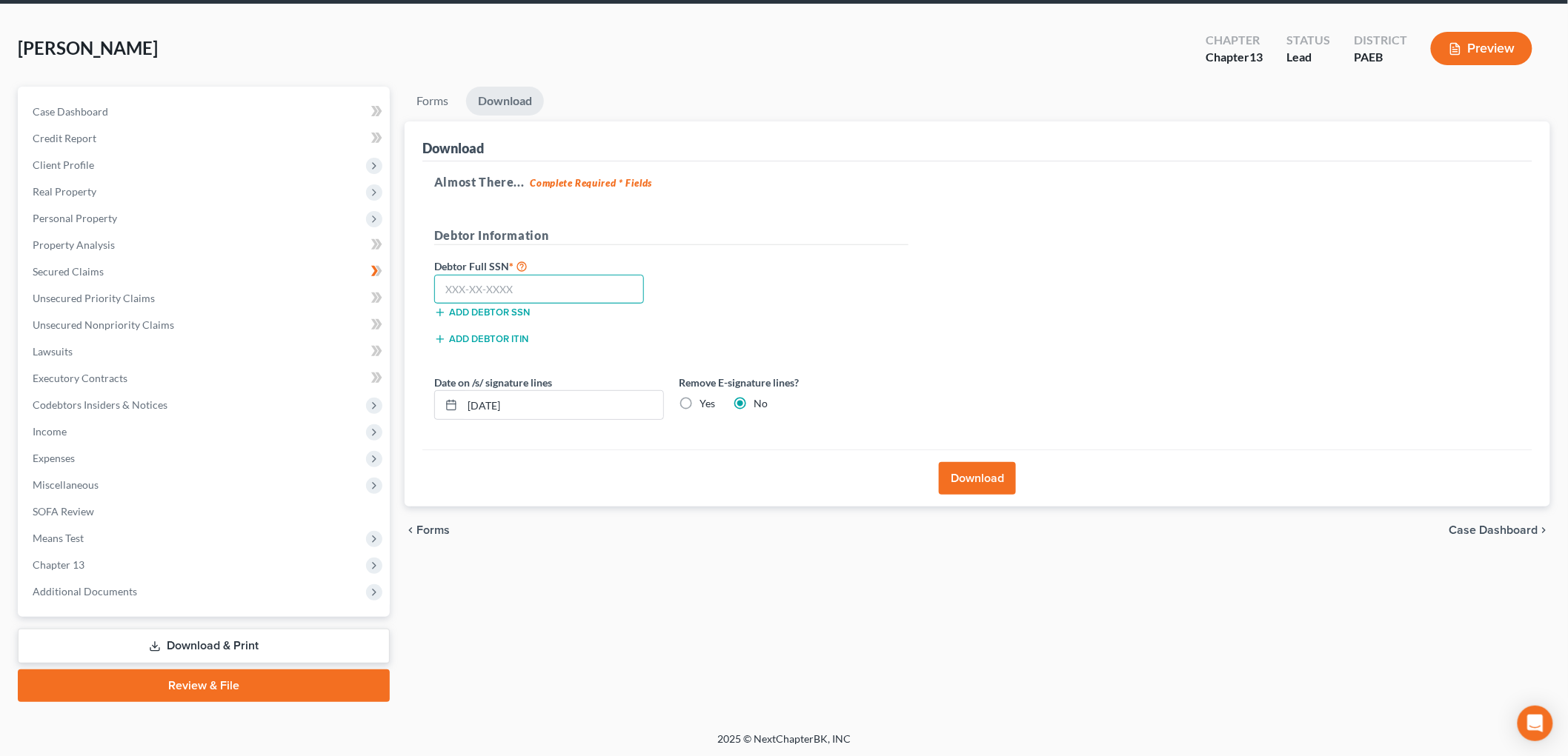
click at [572, 292] on input "text" at bounding box center [539, 289] width 210 height 29
type input "191-30-8215"
drag, startPoint x: 569, startPoint y: 398, endPoint x: 379, endPoint y: 398, distance: 190.0
click at [379, 398] on div "Petition Navigation Case Dashboard Payments Invoices Payments Payments Credit R…" at bounding box center [784, 394] width 1547 height 616
type input "[DATE]"
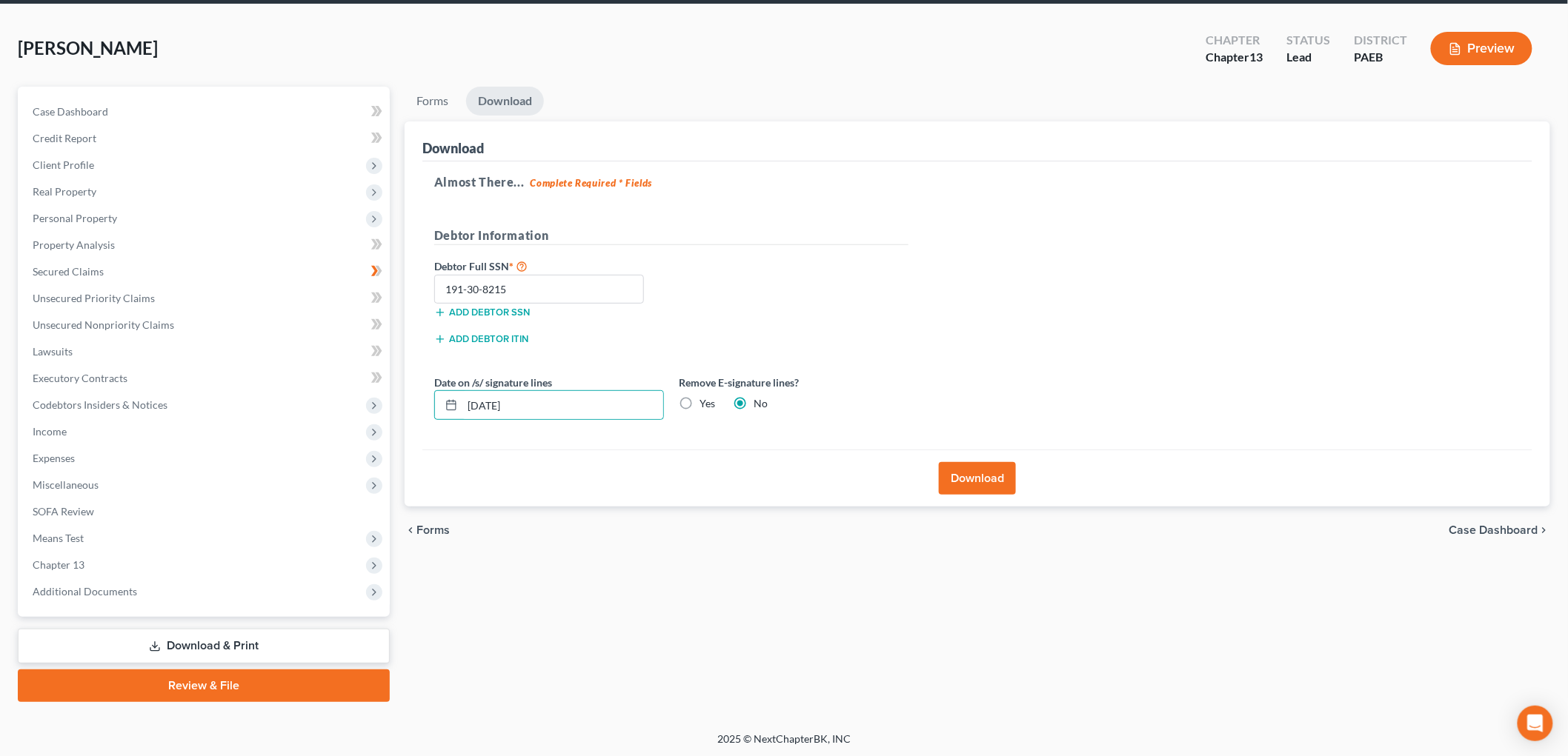
click at [969, 469] on button "Download" at bounding box center [977, 478] width 77 height 32
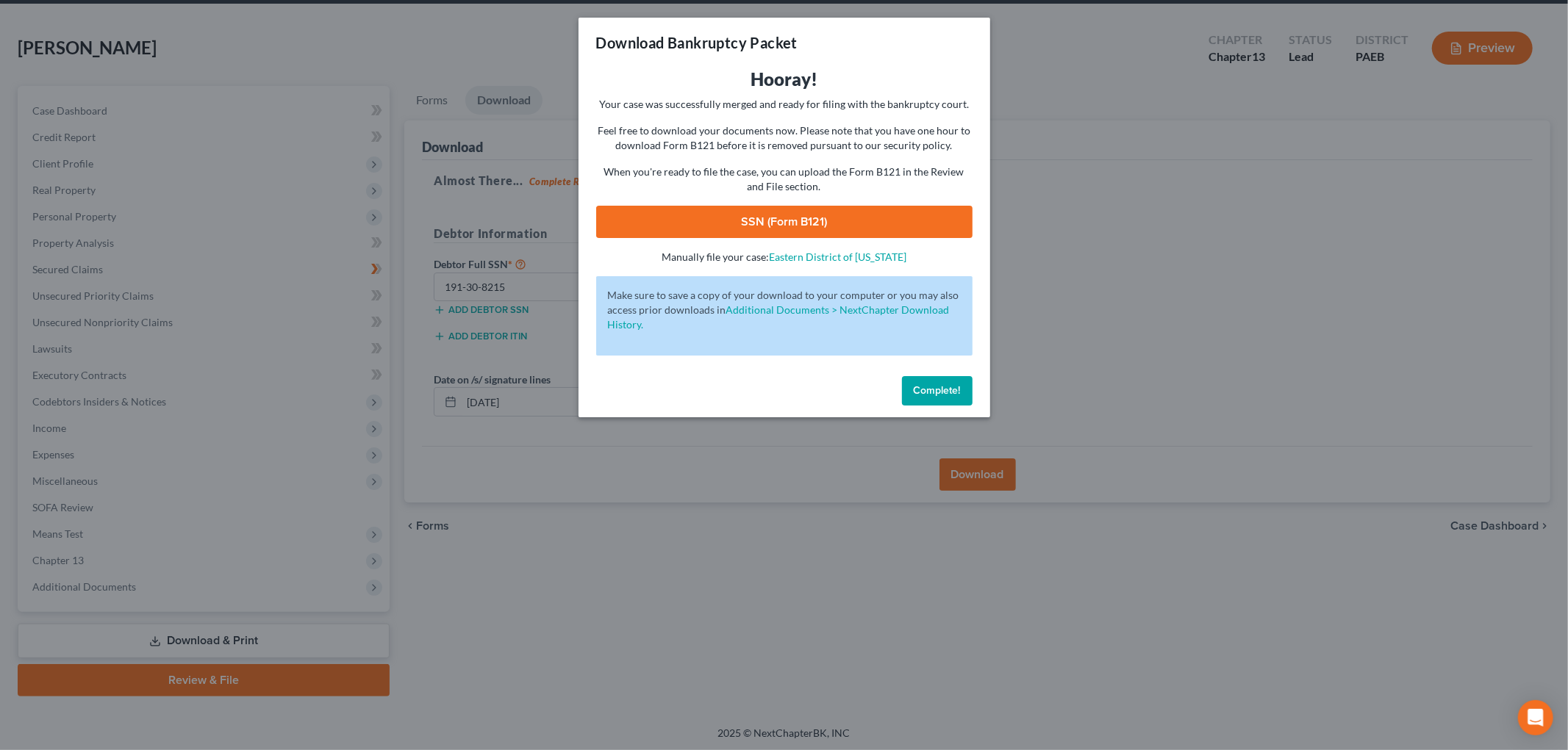
click at [907, 214] on link "SSN (Form B121)" at bounding box center [784, 221] width 376 height 32
click at [952, 371] on div "Complete!" at bounding box center [784, 394] width 412 height 47
click at [948, 393] on span "Complete!" at bounding box center [937, 390] width 47 height 13
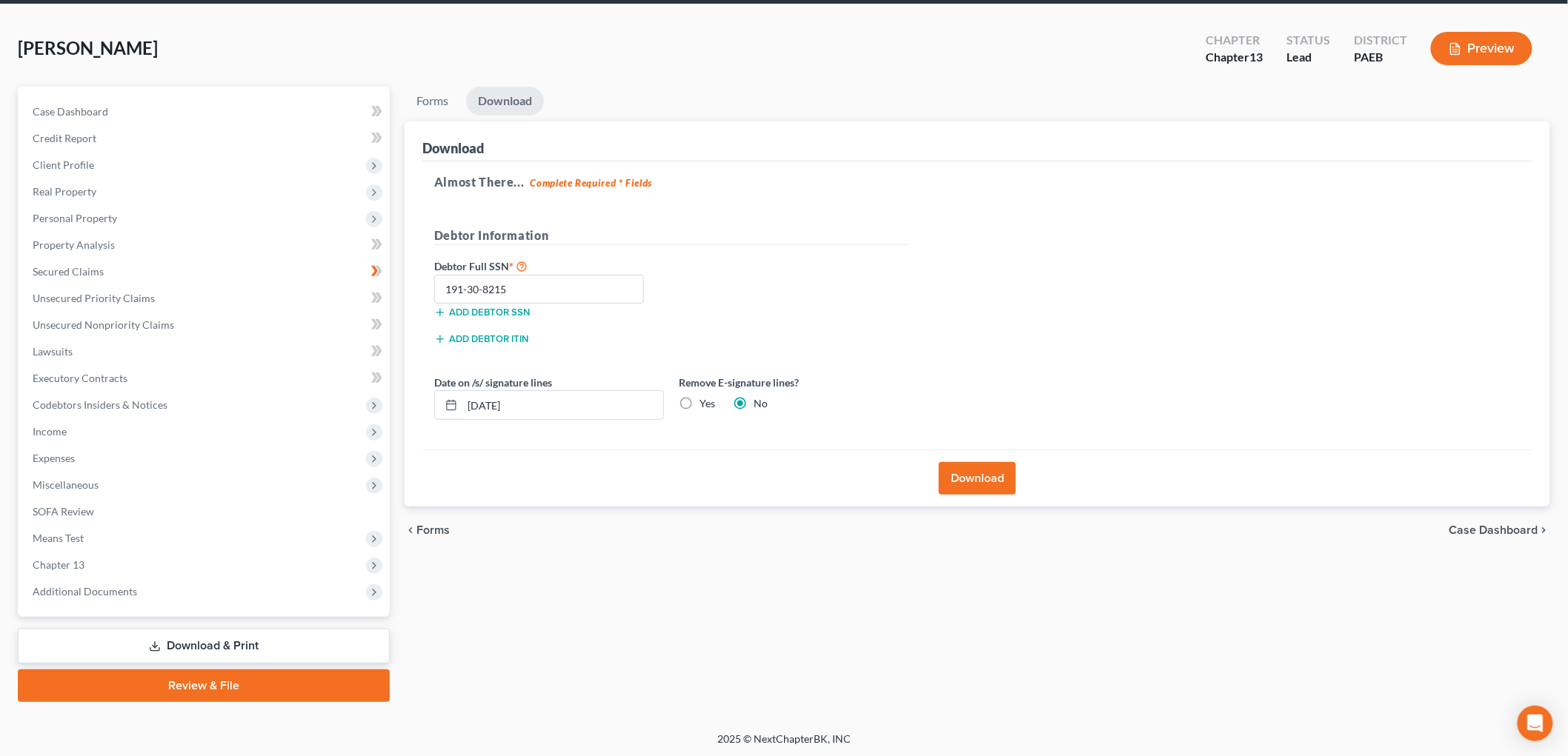
click at [260, 691] on link "Review & File" at bounding box center [204, 686] width 372 height 32
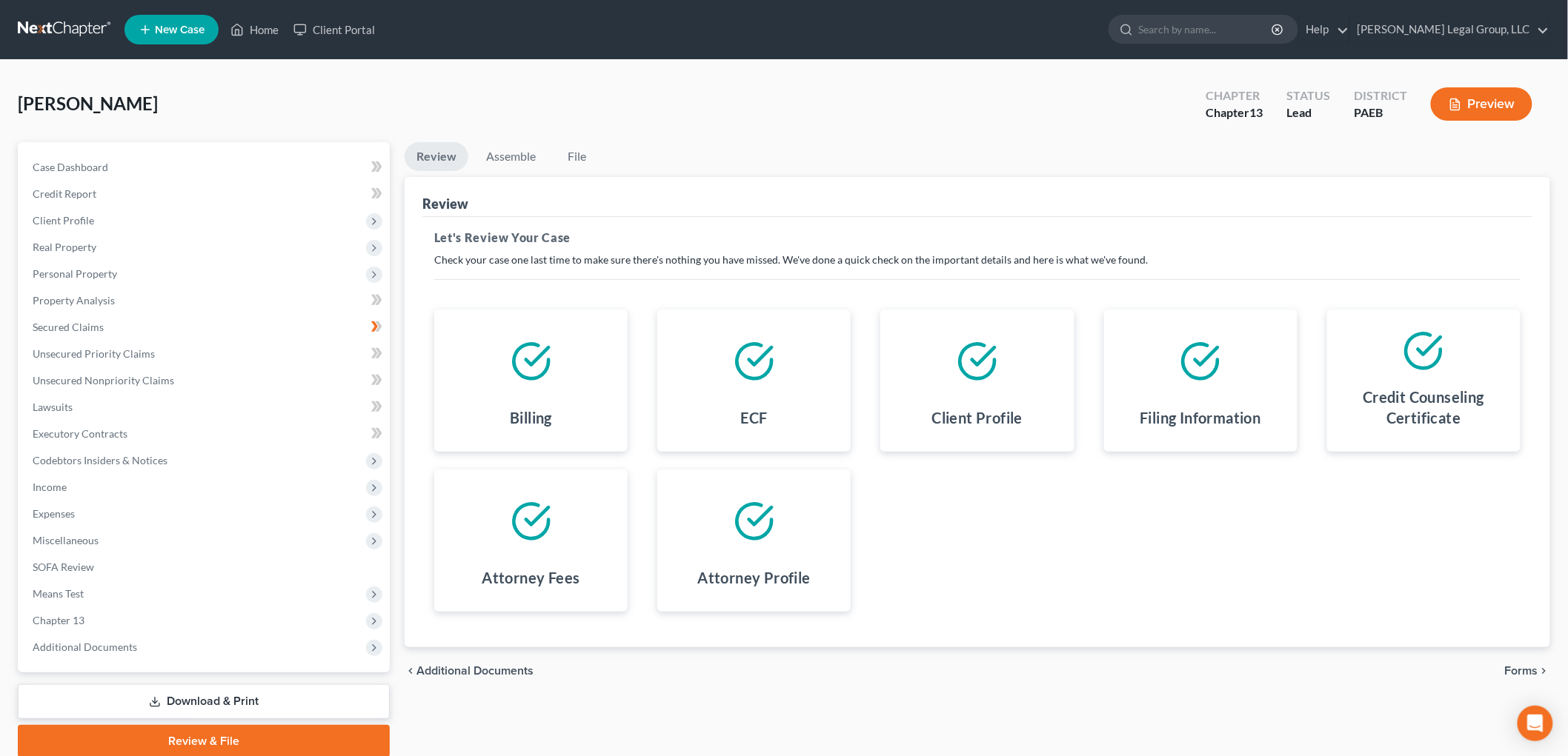
click at [1540, 675] on icon "chevron_right" at bounding box center [1544, 671] width 12 height 12
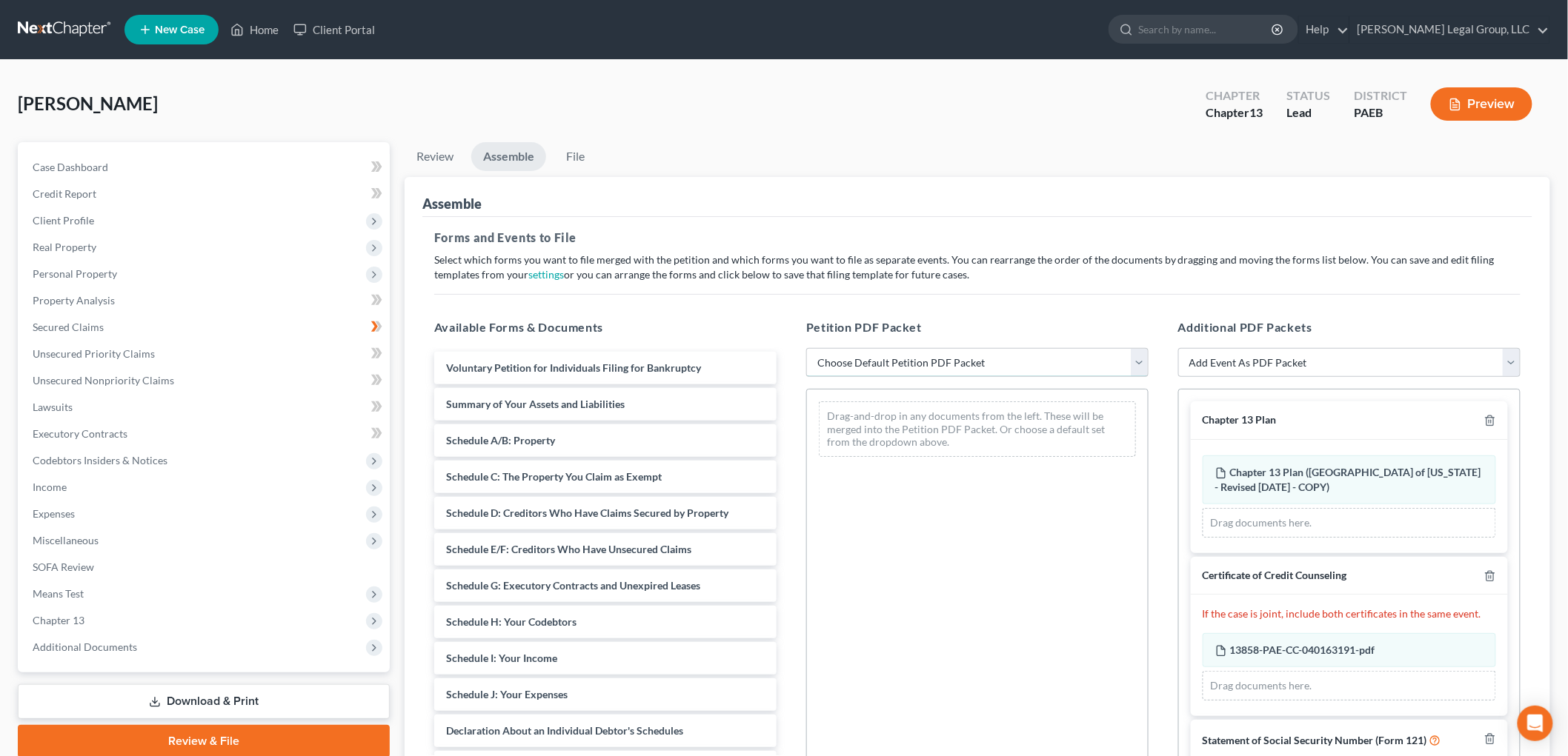
click at [908, 362] on select "Choose Default Petition PDF Packet Emergency Filing (Voluntary Petition and Cre…" at bounding box center [977, 363] width 342 height 29
select select "3"
click at [806, 348] on select "Choose Default Petition PDF Packet Emergency Filing (Voluntary Petition and Cre…" at bounding box center [977, 363] width 342 height 29
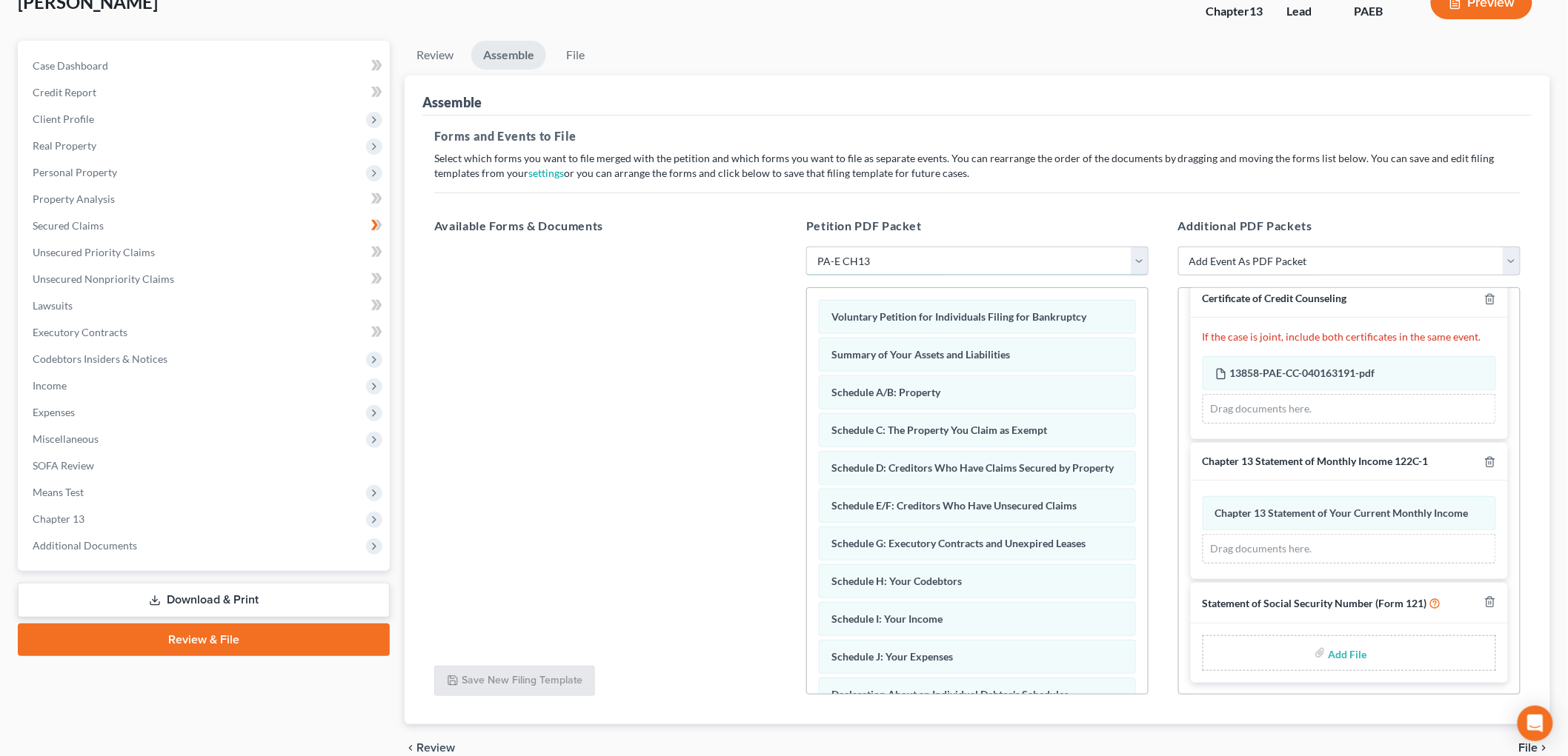
scroll to position [165, 0]
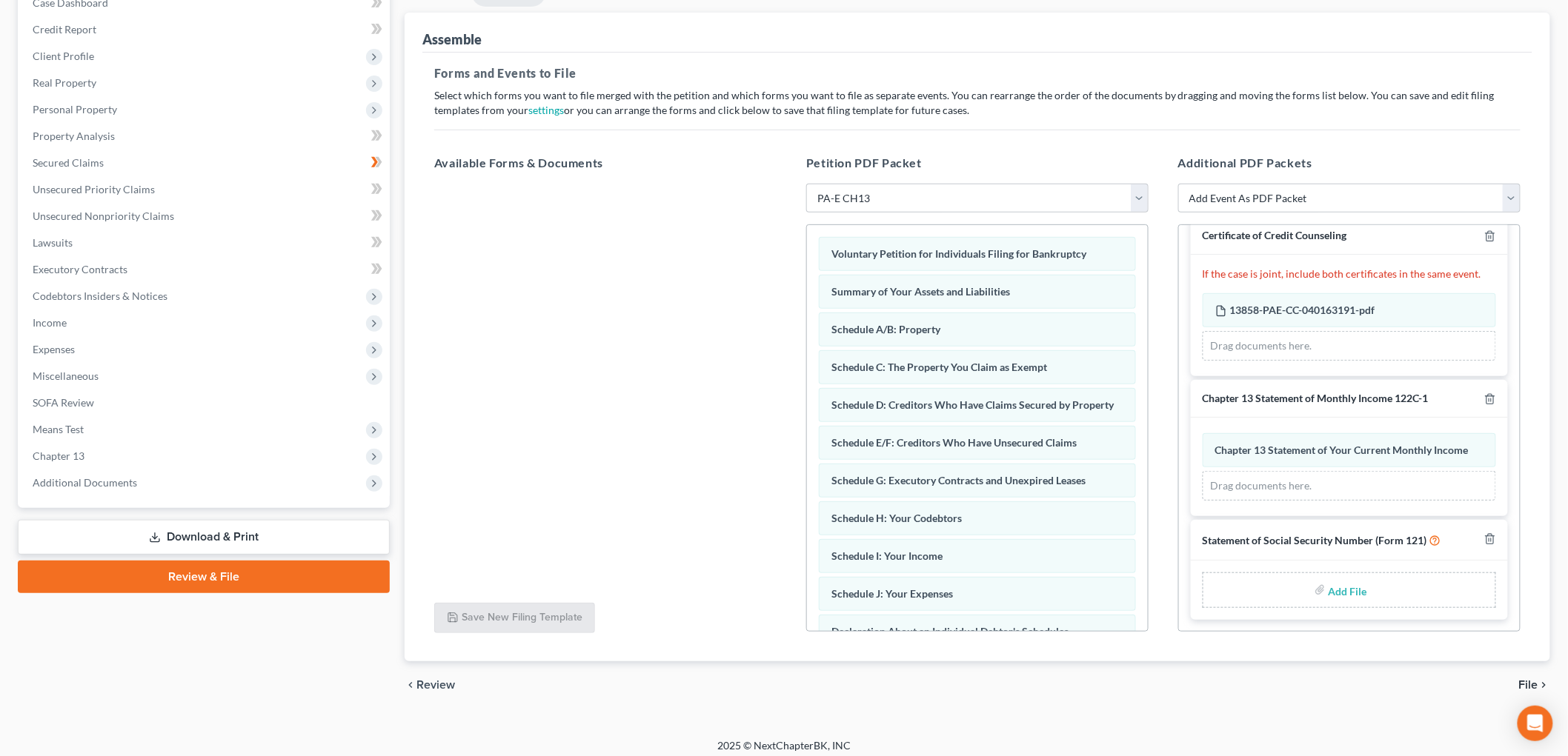
click at [1337, 587] on input "file" at bounding box center [1346, 591] width 36 height 27
type input "C:\fakepath\stmt of ss [PERSON_NAME].pdf"
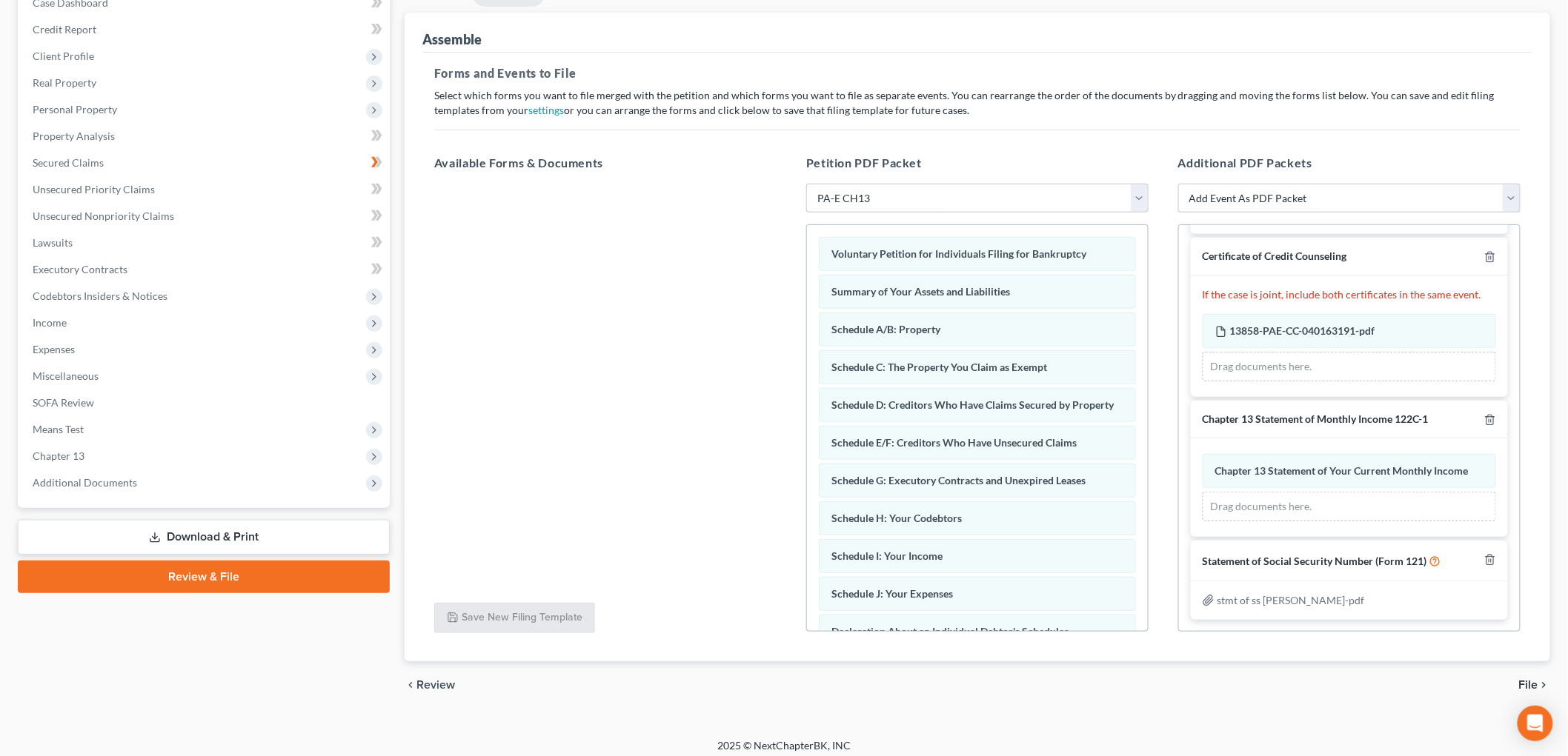
scroll to position [156, 0]
click at [1536, 686] on span "File" at bounding box center [1528, 685] width 19 height 12
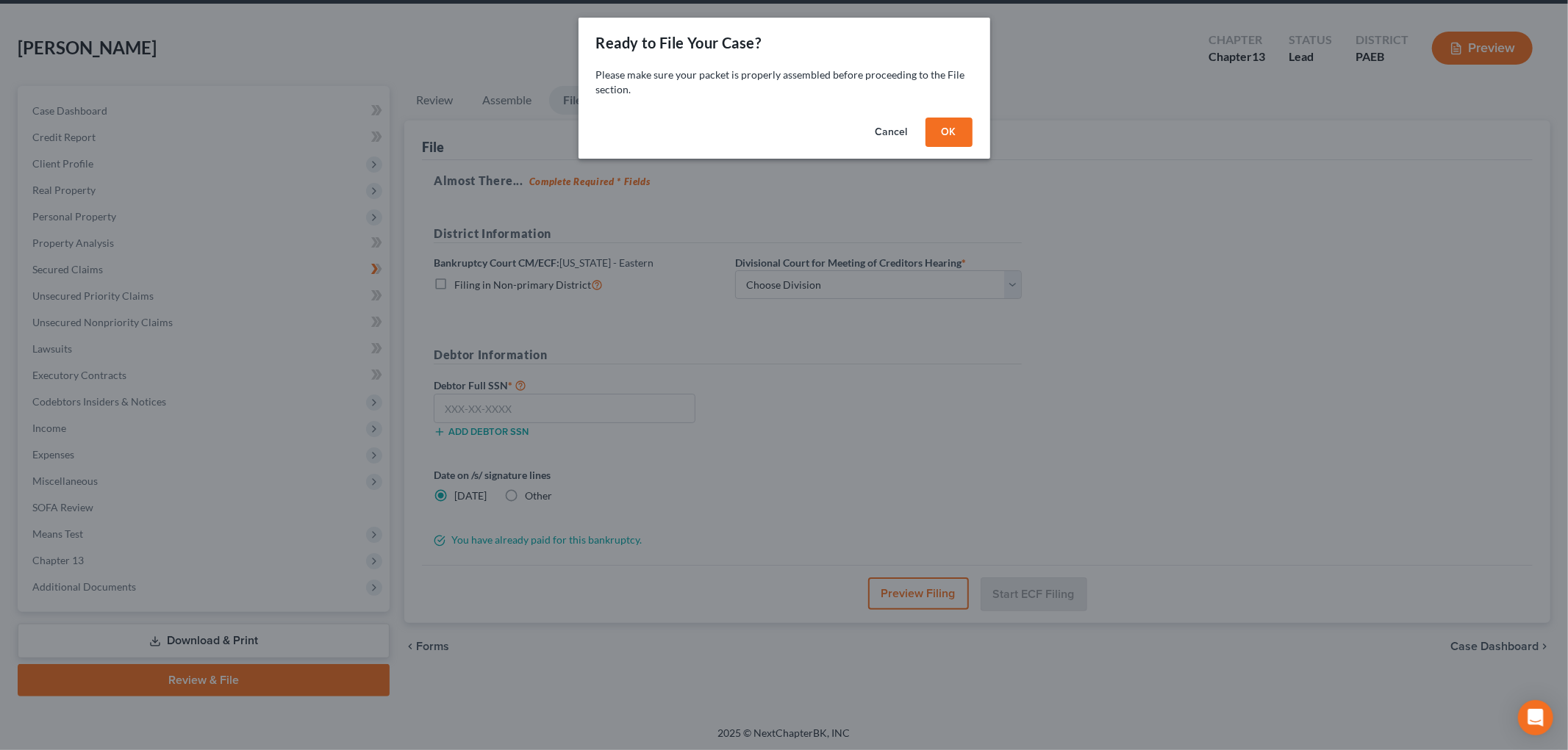
click at [960, 140] on button "OK" at bounding box center [949, 132] width 47 height 29
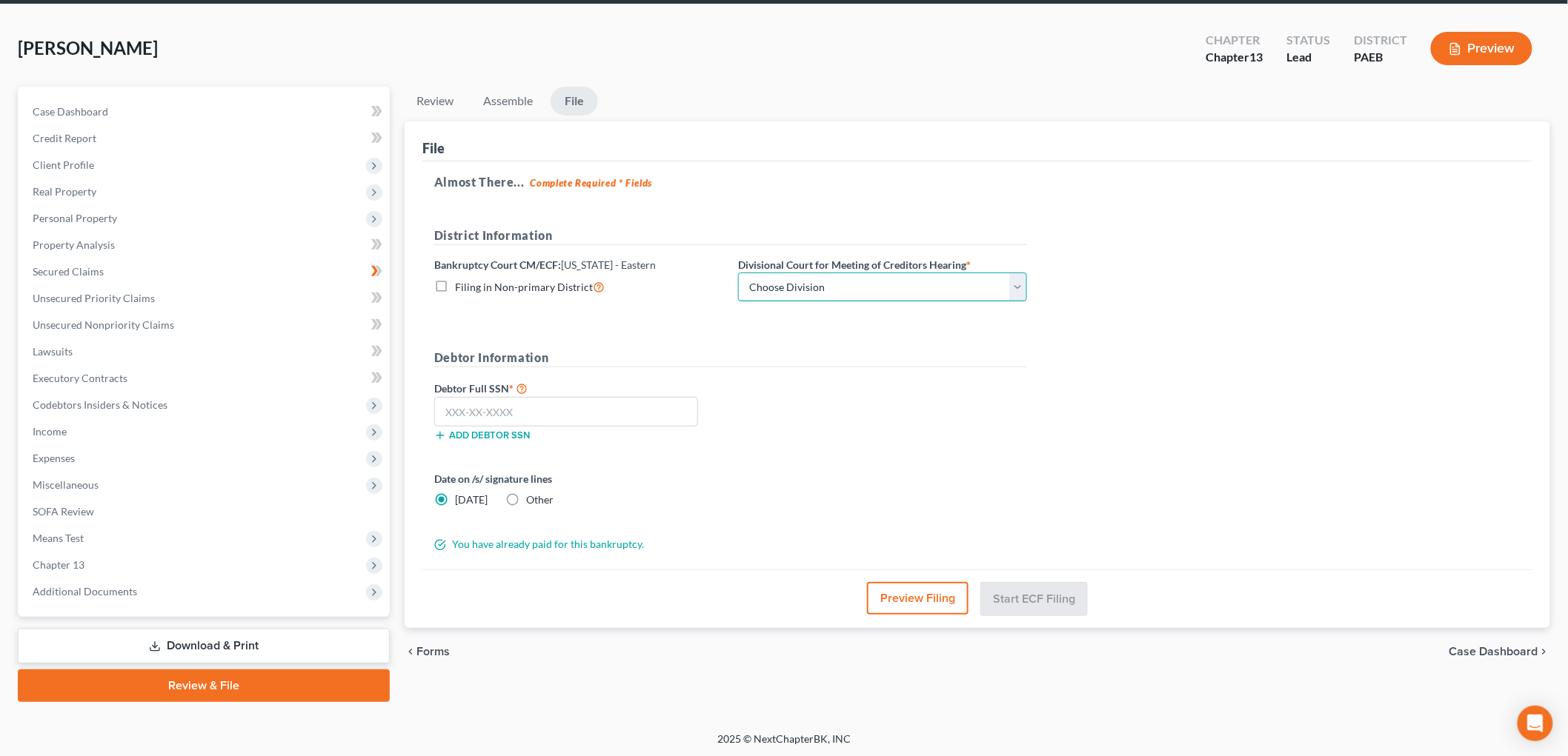
click at [845, 283] on select "Choose Division [GEOGRAPHIC_DATA] Reading" at bounding box center [882, 287] width 289 height 29
select select "0"
click at [738, 272] on select "Choose Division [GEOGRAPHIC_DATA] Reading" at bounding box center [882, 287] width 289 height 29
click at [509, 413] on input "text" at bounding box center [565, 412] width 264 height 29
type input "191-30-8215"
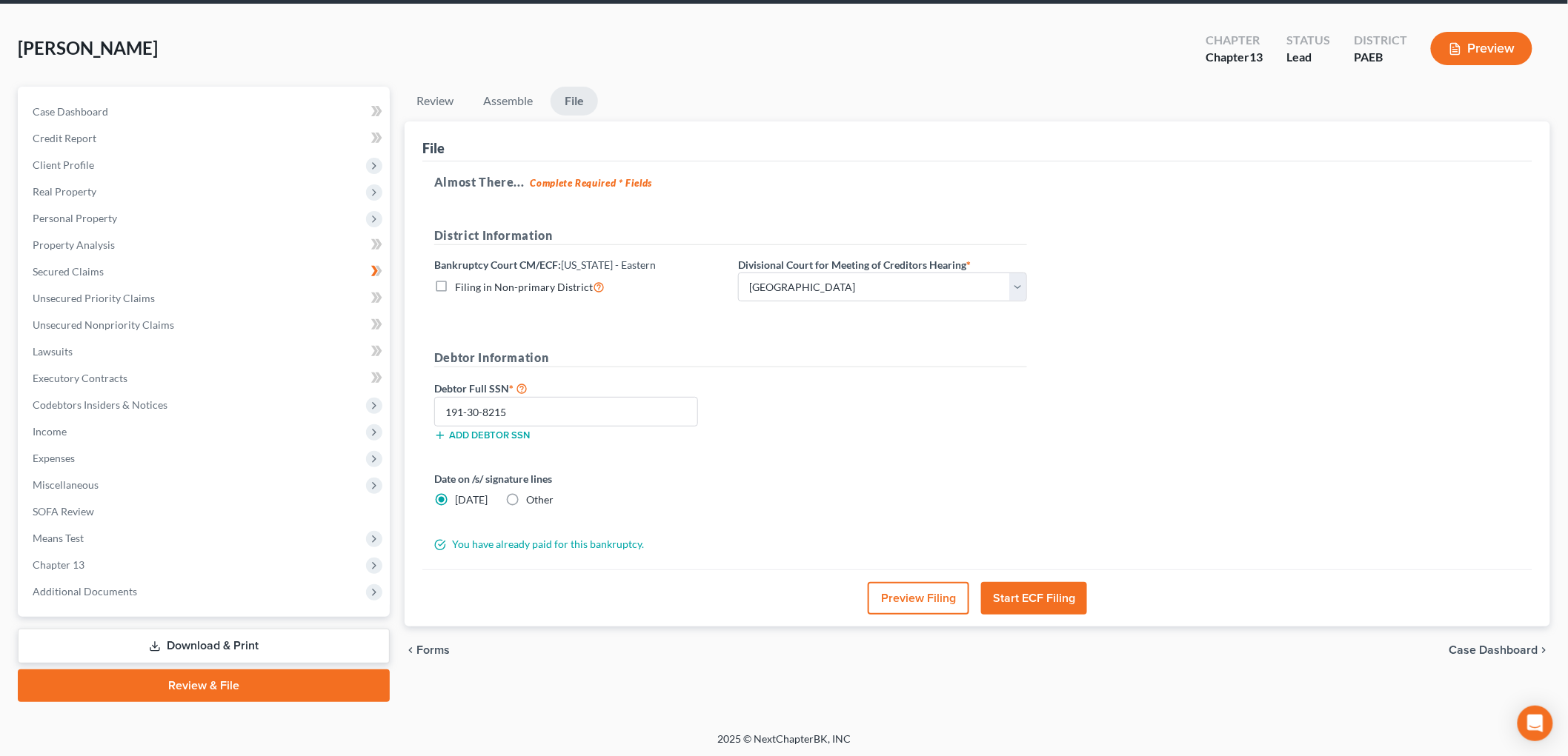
click at [1060, 602] on button "Start ECF Filing" at bounding box center [1034, 598] width 106 height 32
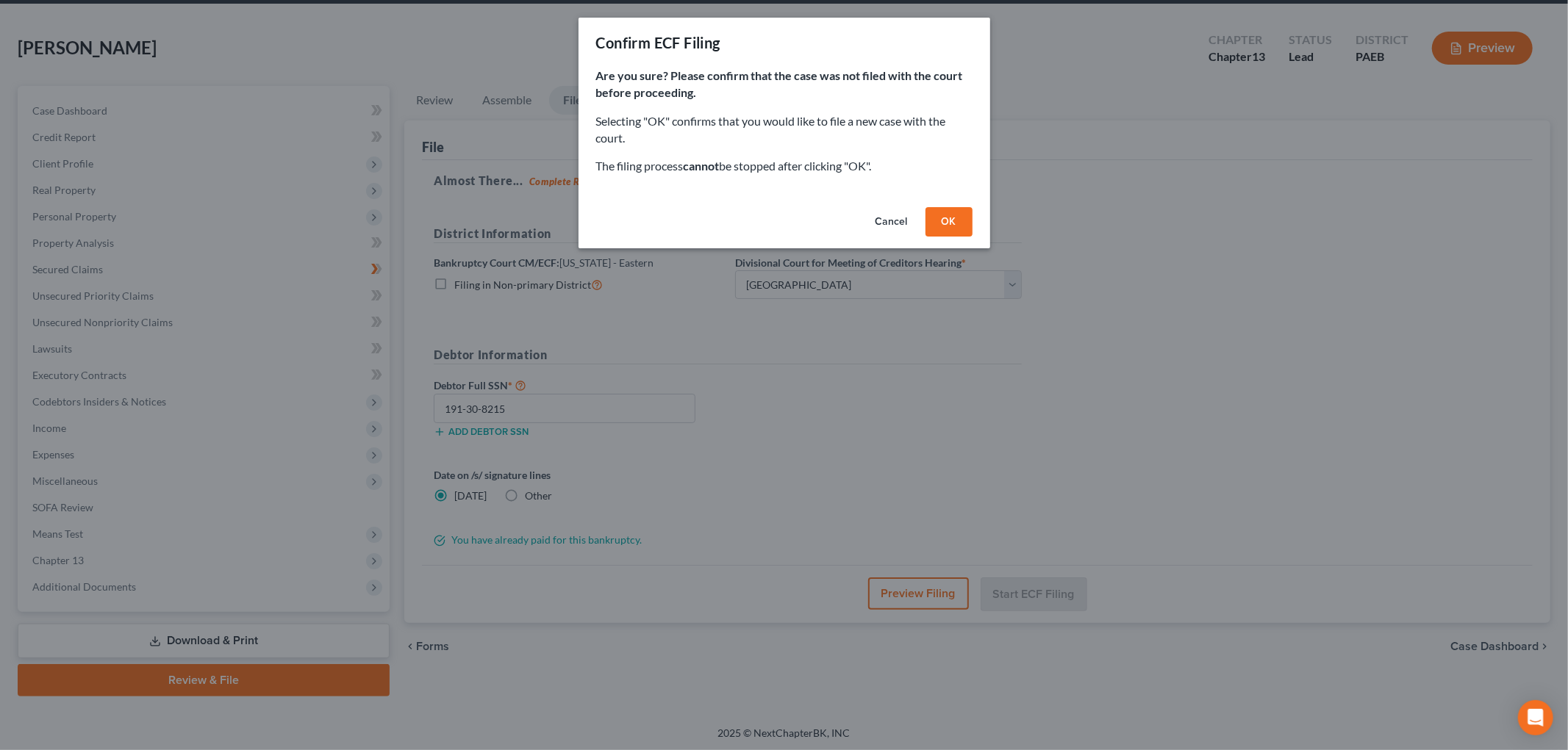
click at [961, 219] on button "OK" at bounding box center [949, 221] width 47 height 29
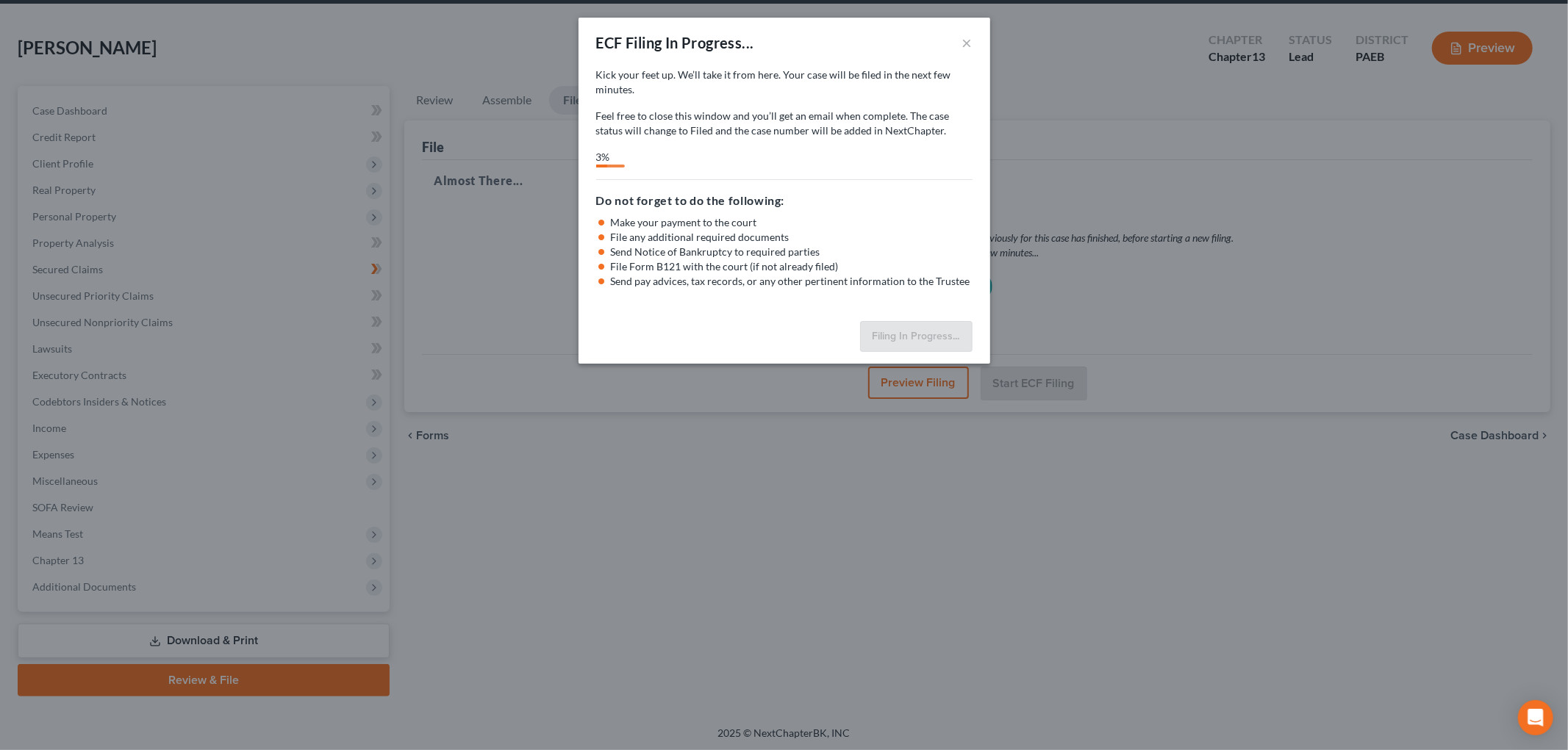
click at [750, 304] on div "Kick your feet up. We’ll take it from here. Your case will be filed in the next…" at bounding box center [784, 191] width 412 height 247
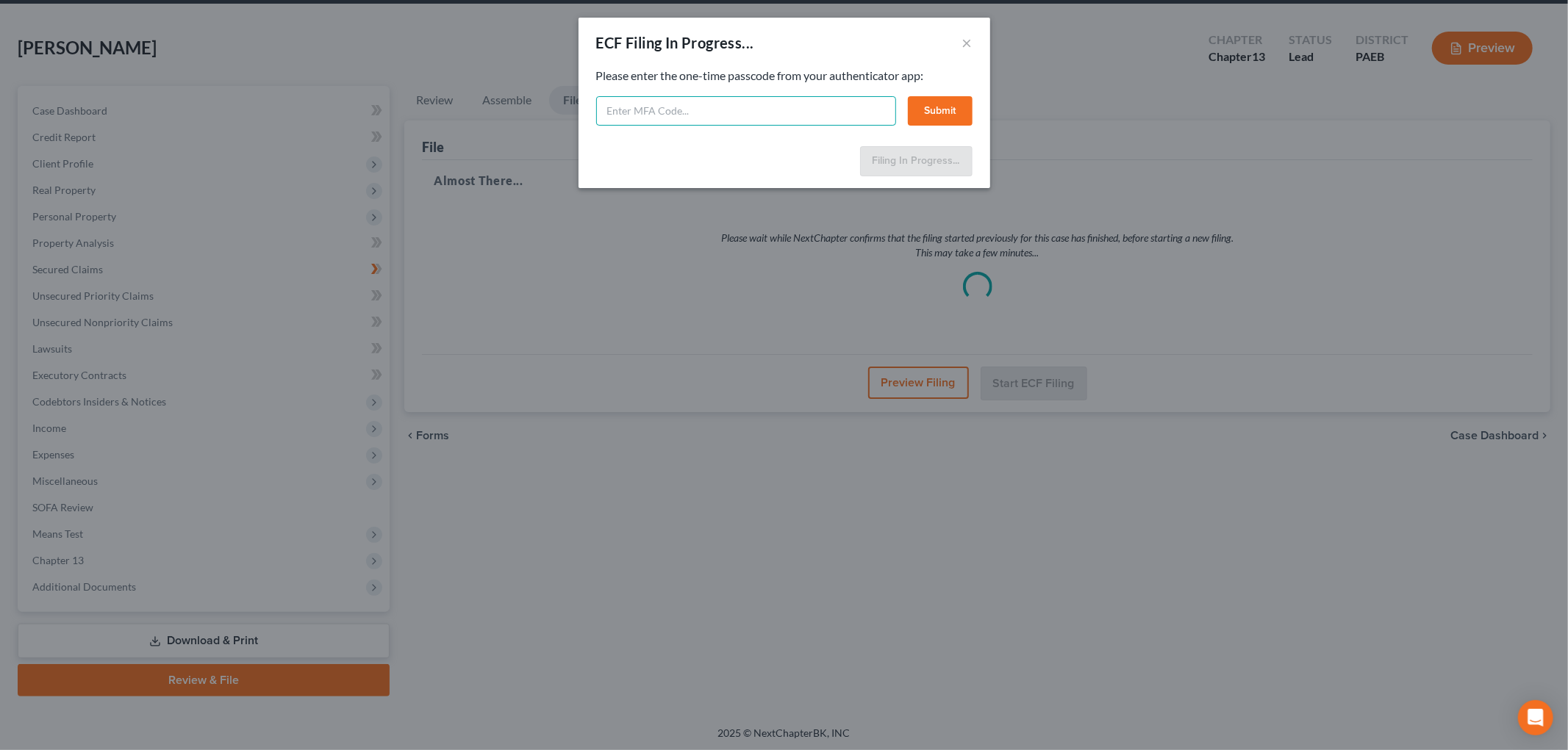
click at [762, 115] on input "text" at bounding box center [746, 111] width 300 height 29
type input "116204"
click at [925, 97] on button "Submit" at bounding box center [940, 111] width 64 height 29
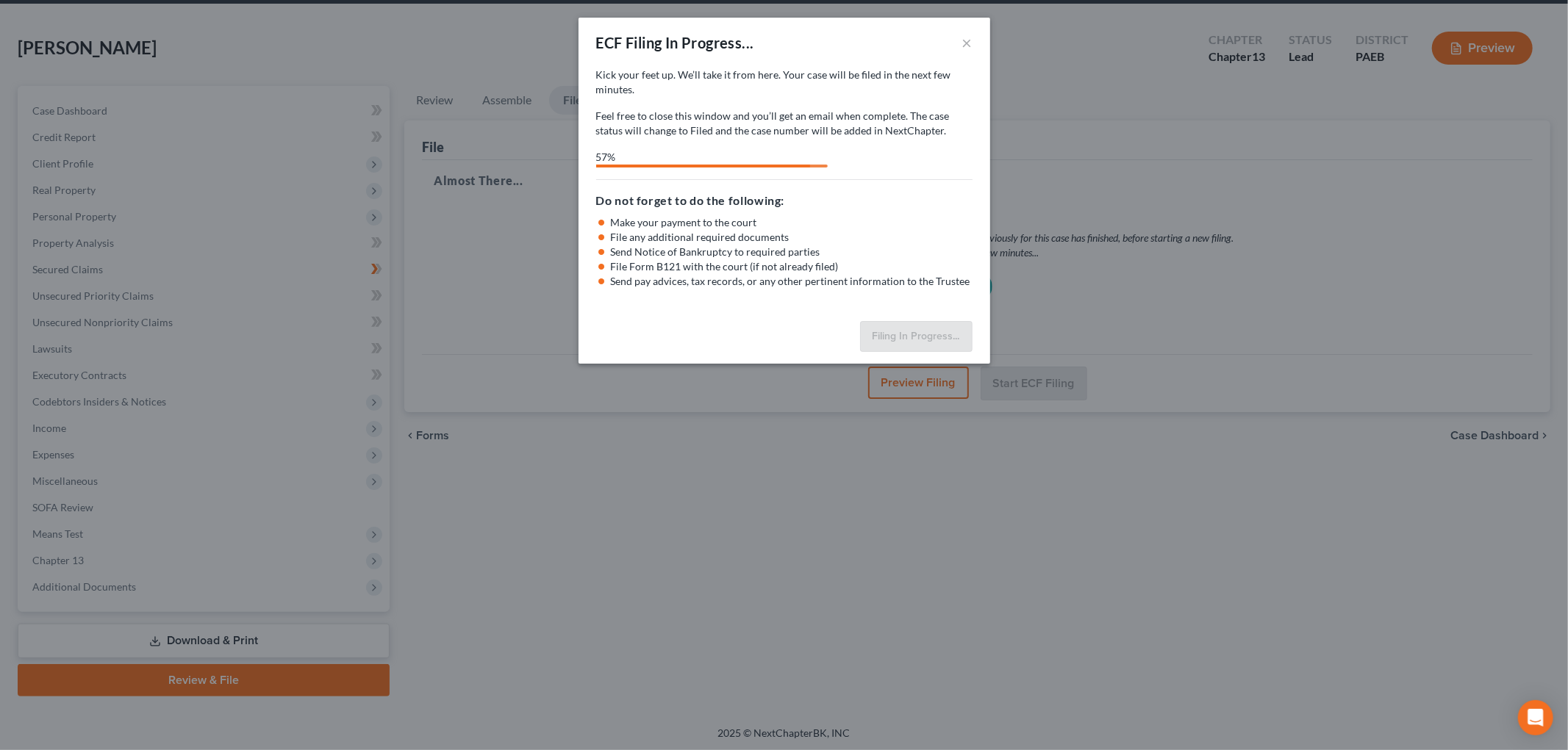
select select "0"
